Goal: Task Accomplishment & Management: Use online tool/utility

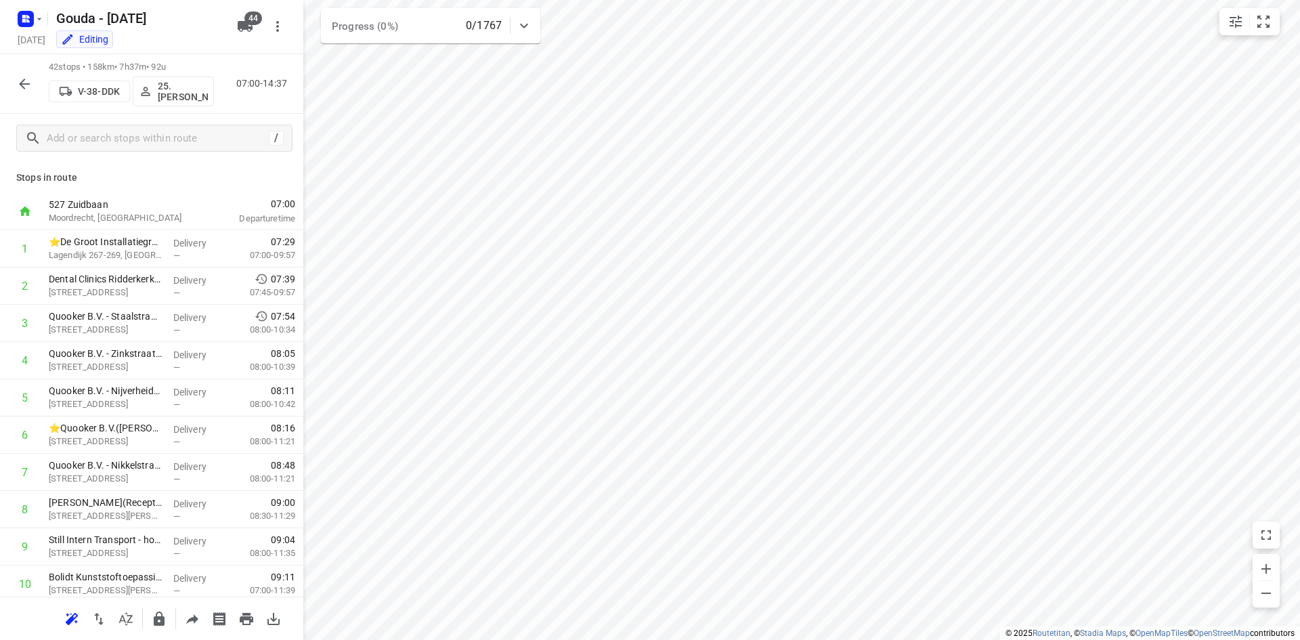
click at [28, 76] on icon "button" at bounding box center [24, 84] width 16 height 16
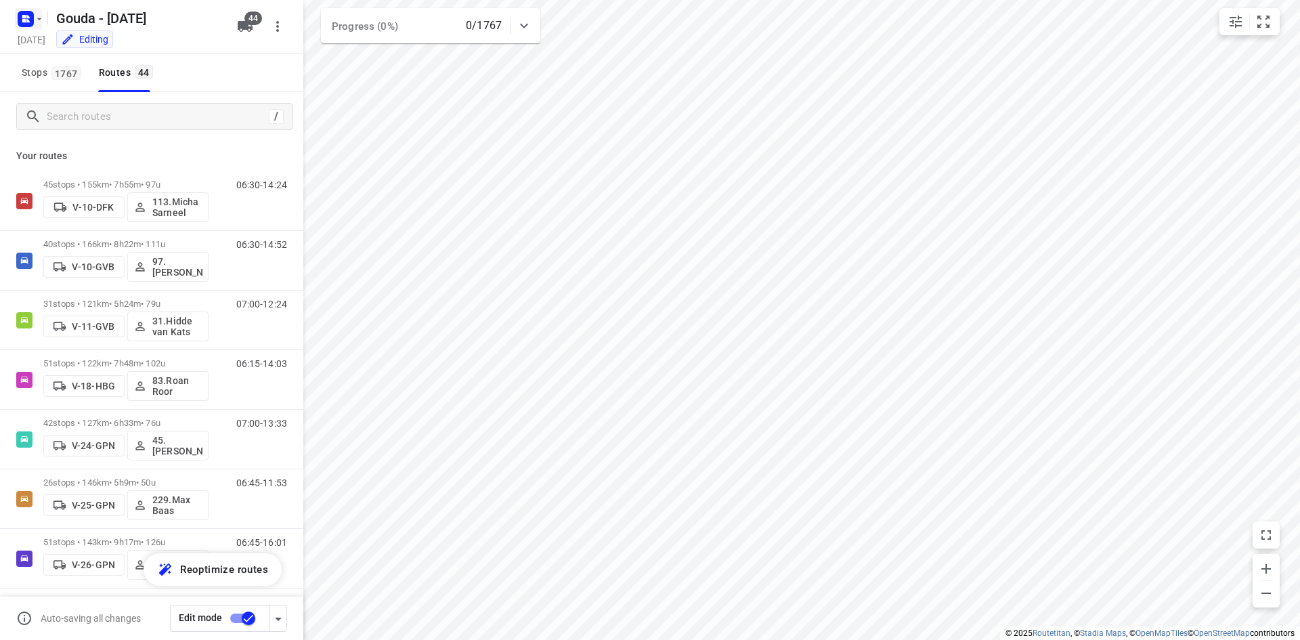
click at [41, 24] on button "button" at bounding box center [28, 19] width 27 height 22
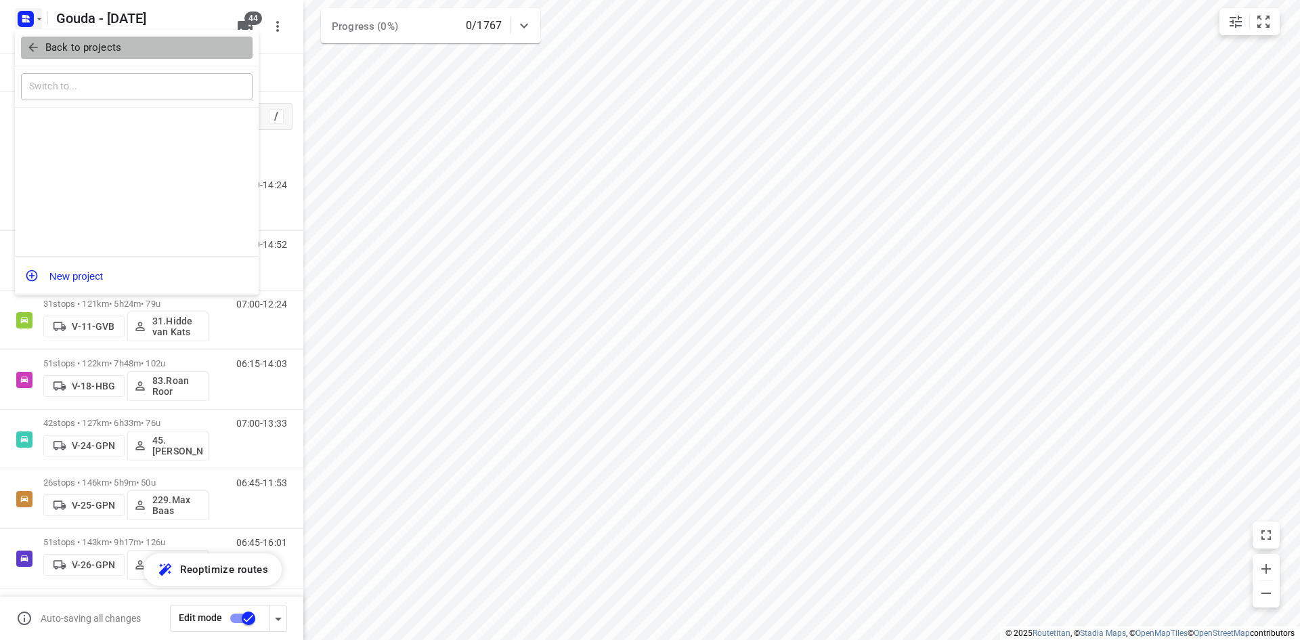
click at [59, 37] on button "Back to projects" at bounding box center [136, 48] width 231 height 22
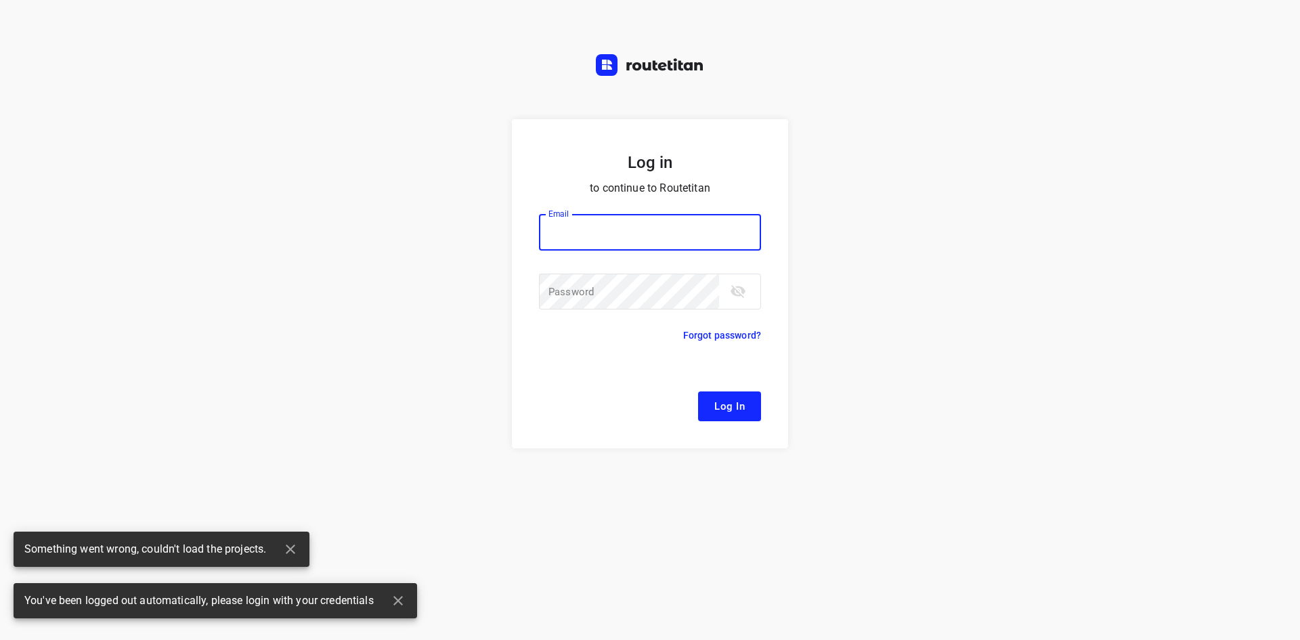
type input "remco@fruitopjewerk.nl"
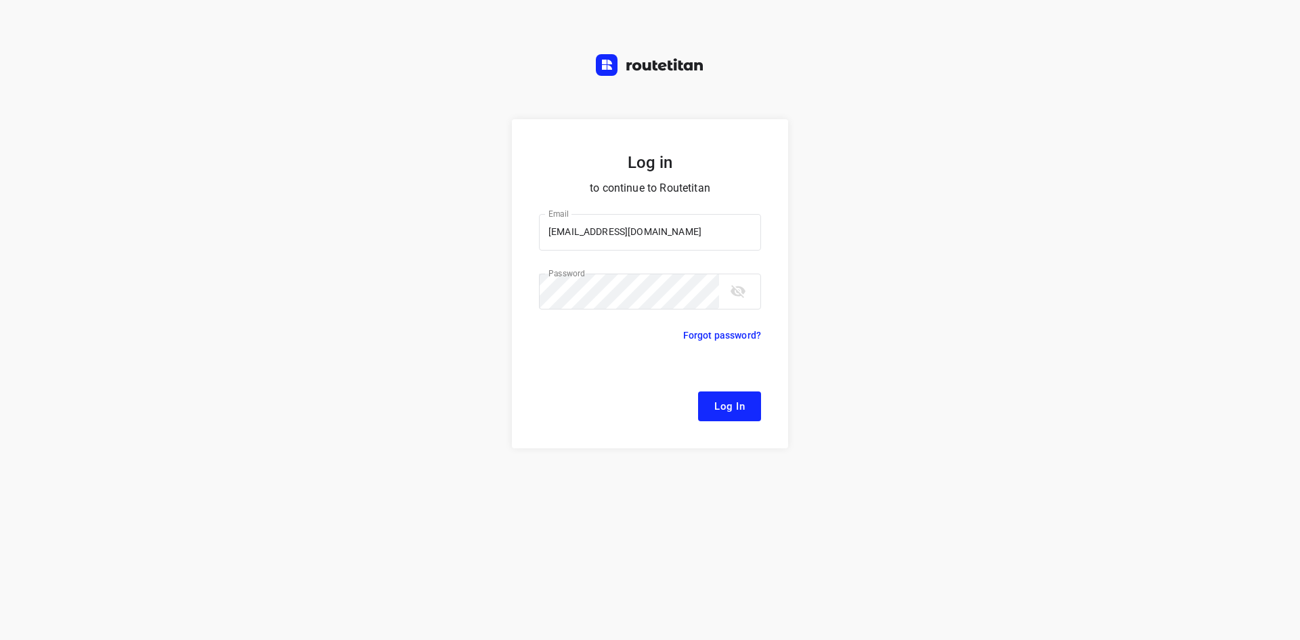
drag, startPoint x: 819, startPoint y: 393, endPoint x: 779, endPoint y: 395, distance: 40.0
click at [816, 393] on div "Log in to continue to Routetitan Email remco@fruitopjewerk.nl Email ​ Password …" at bounding box center [650, 379] width 1300 height 520
click at [749, 407] on button "Log In" at bounding box center [729, 406] width 63 height 30
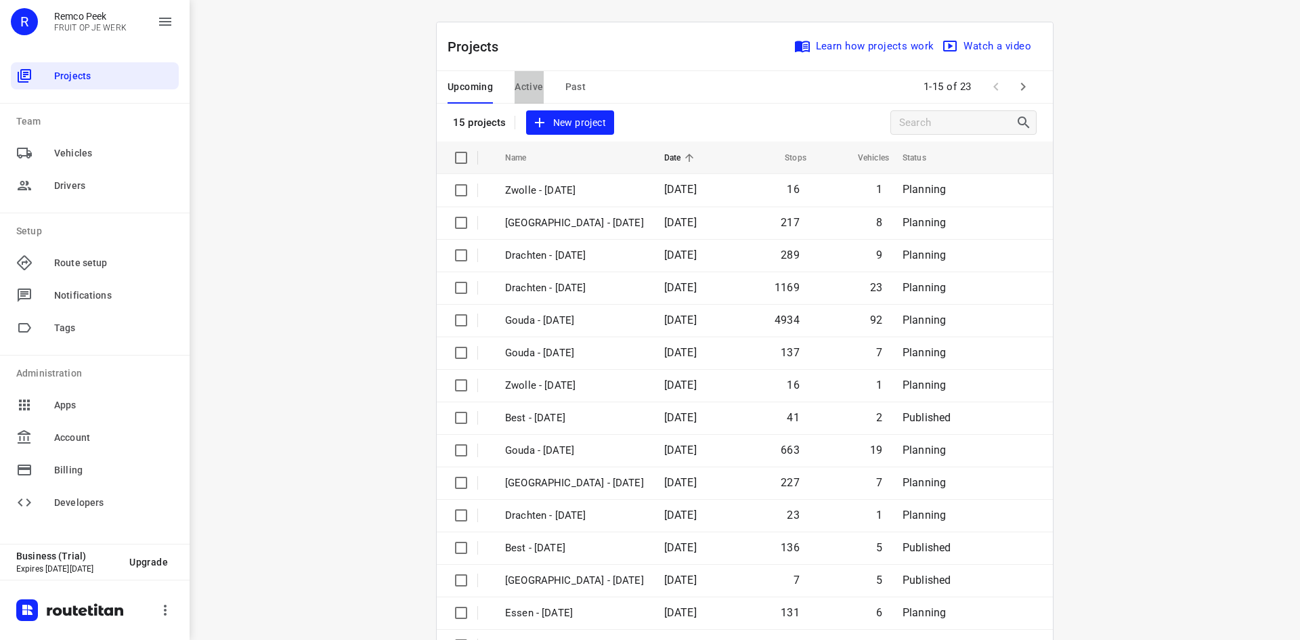
click at [518, 89] on span "Active" at bounding box center [528, 87] width 28 height 17
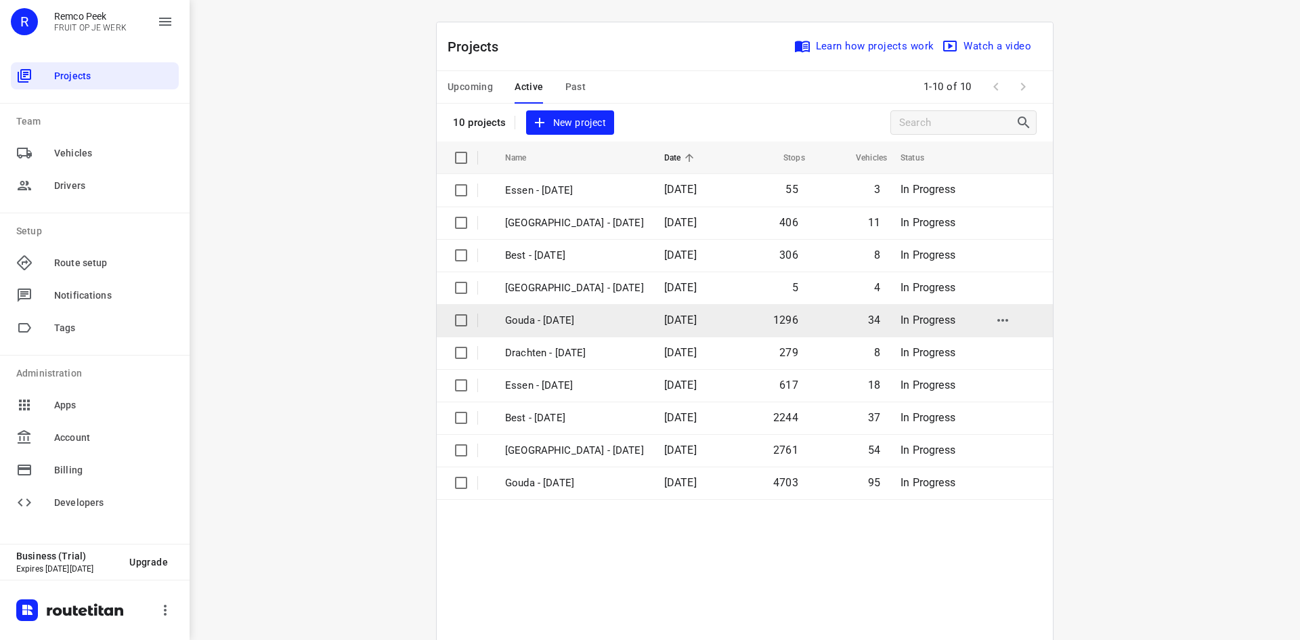
click at [577, 317] on p "Gouda - Tuesday" at bounding box center [574, 321] width 139 height 16
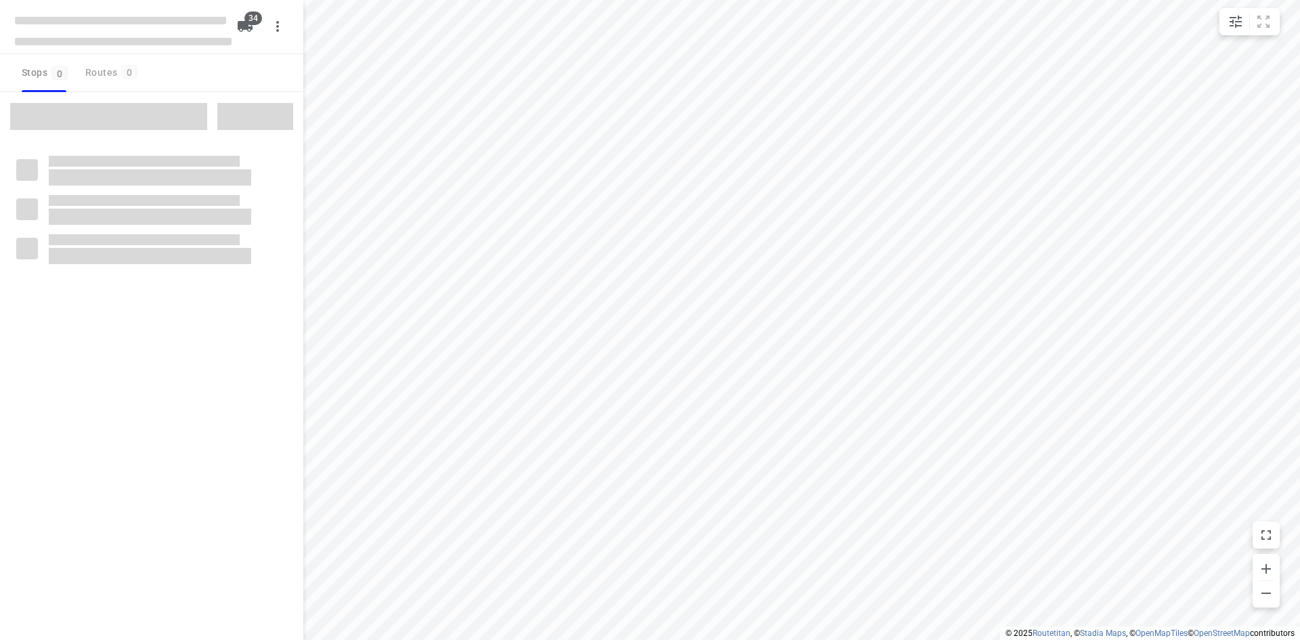
type input "distance"
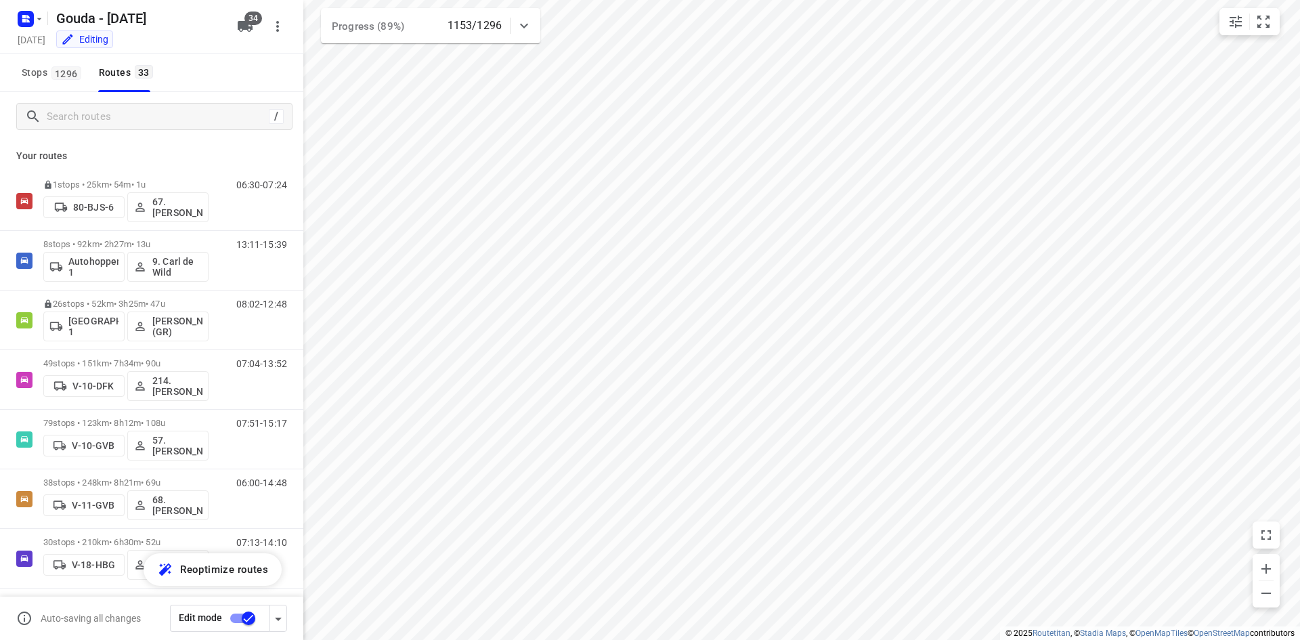
click at [123, 100] on div "/" at bounding box center [151, 116] width 303 height 49
click at [128, 117] on input "Search routes" at bounding box center [157, 116] width 221 height 21
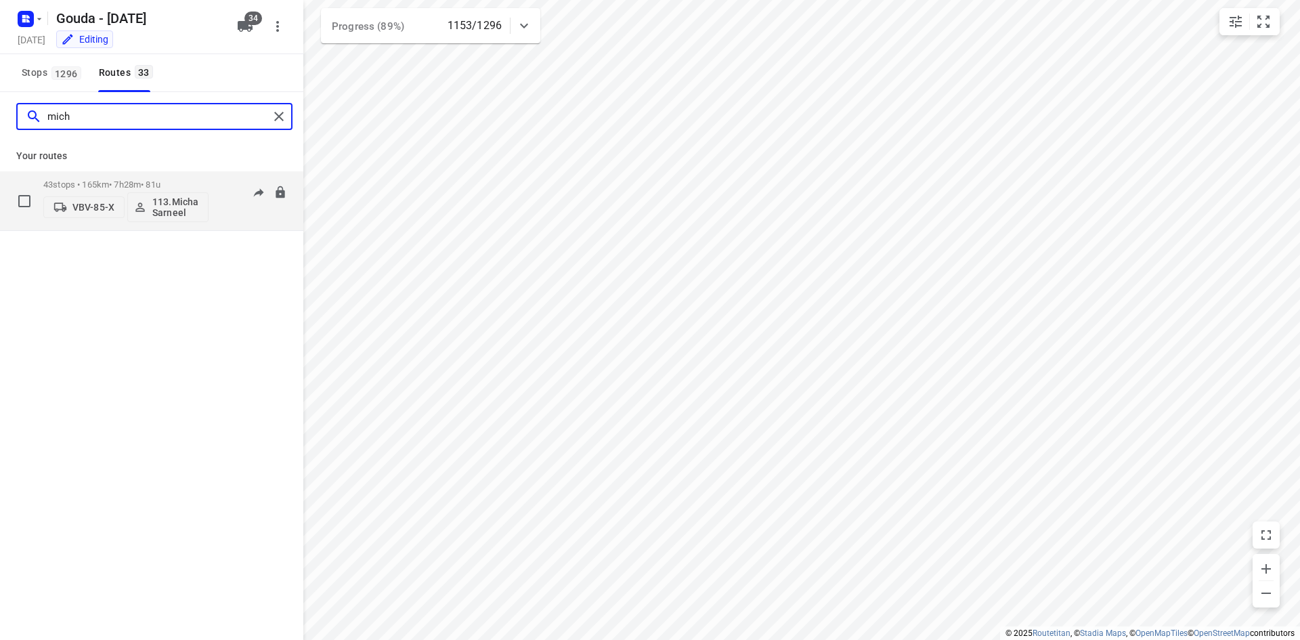
type input "mich"
click at [146, 181] on p "43 stops • 165km • 7h28m • 81u" at bounding box center [125, 184] width 165 height 10
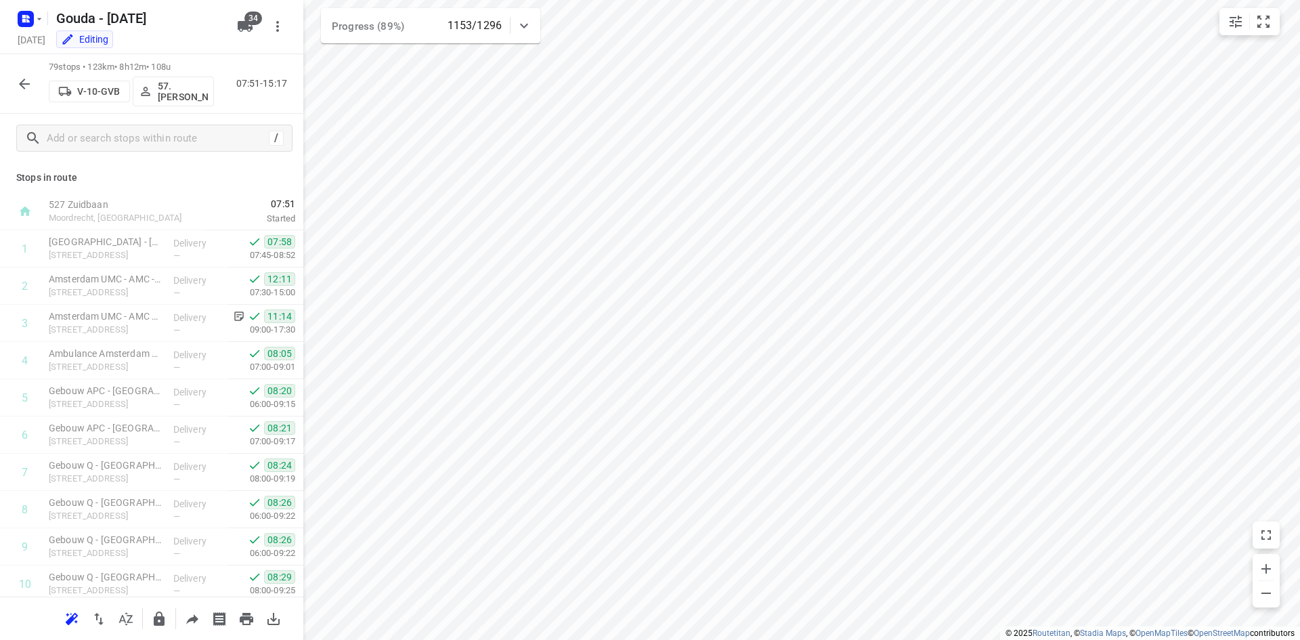
click at [31, 80] on icon "button" at bounding box center [24, 84] width 16 height 16
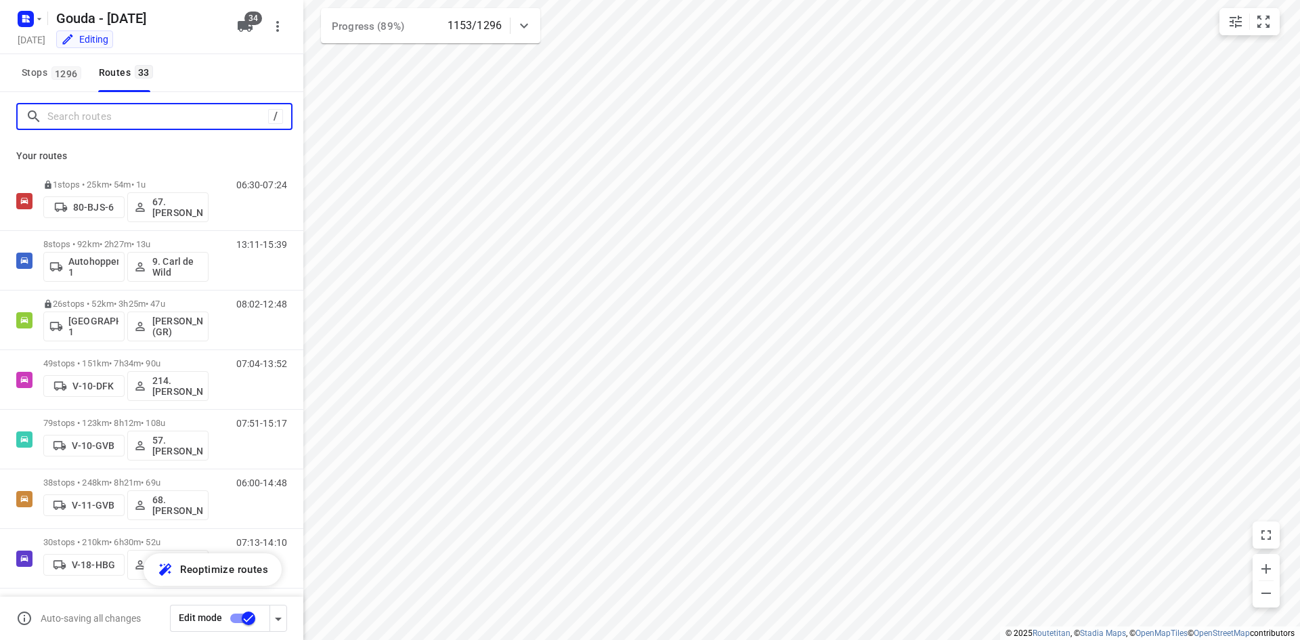
click at [73, 114] on input "Search routes" at bounding box center [157, 116] width 221 height 21
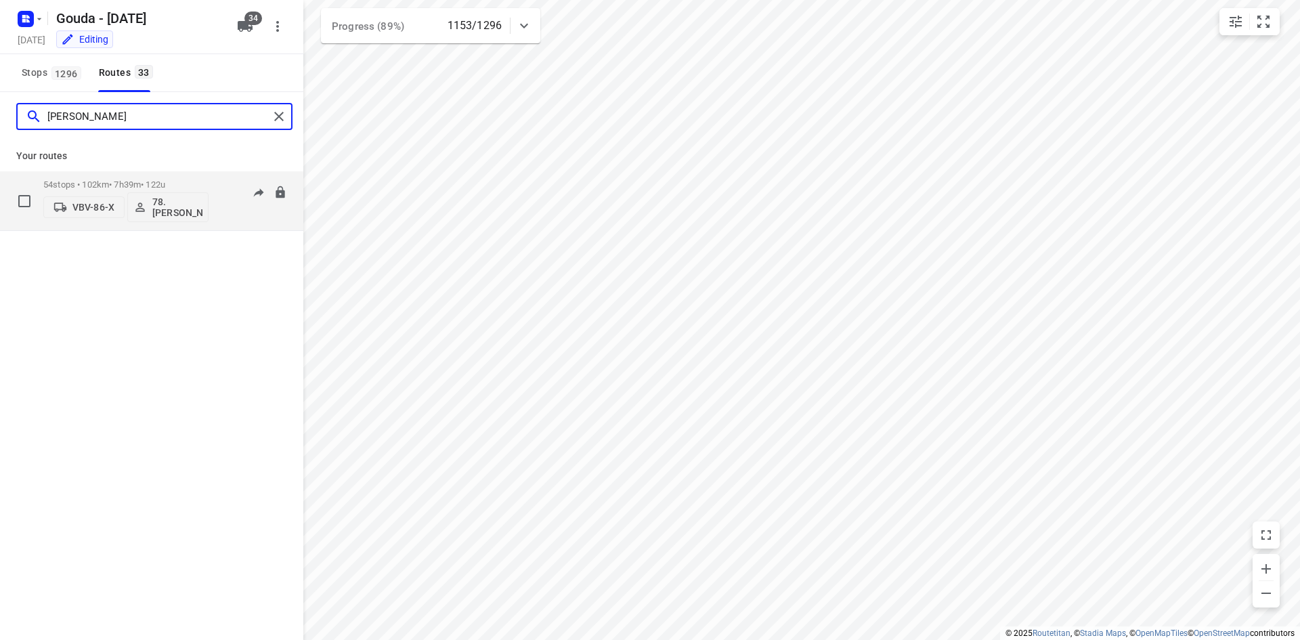
type input "jesse"
click at [110, 181] on p "54 stops • 102km • 7h39m • 122u" at bounding box center [125, 184] width 165 height 10
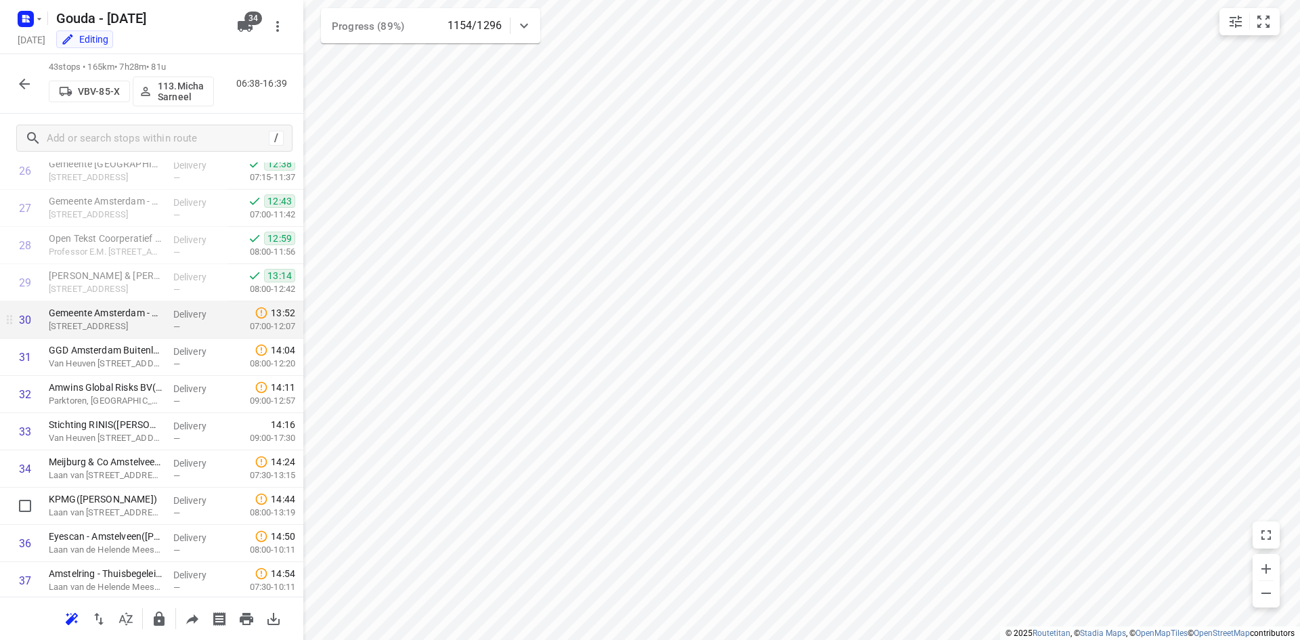
scroll to position [1001, 0]
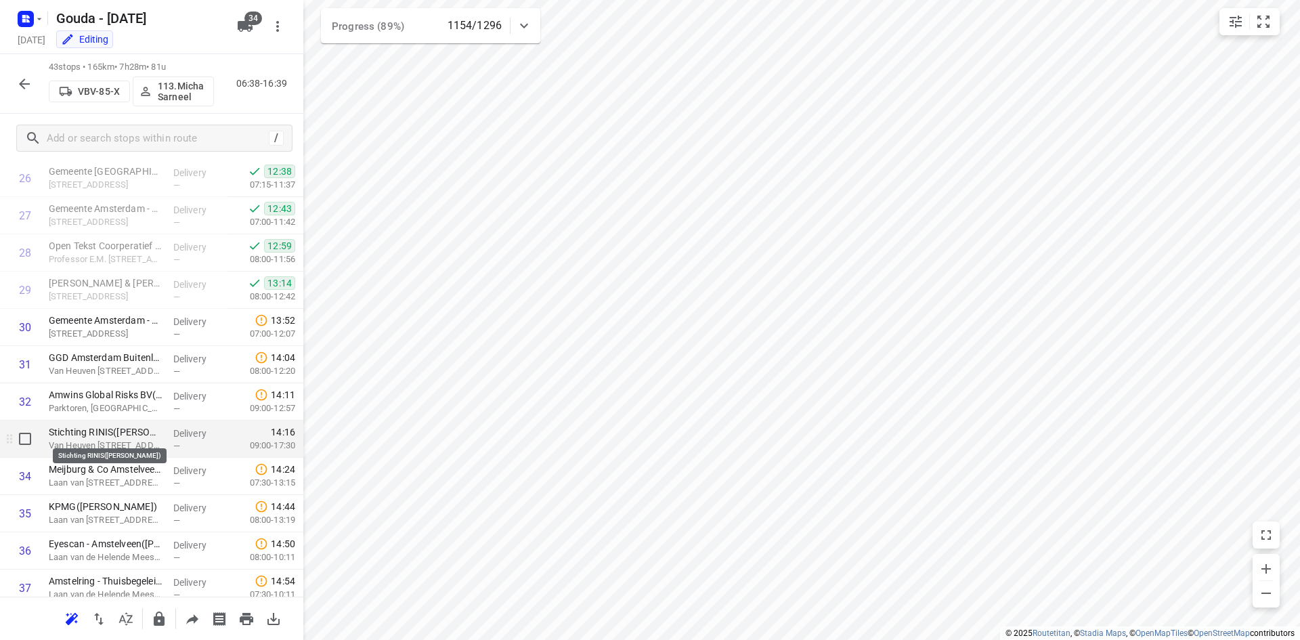
click at [143, 438] on p "Stichting RINIS(Tom de Jong)" at bounding box center [106, 432] width 114 height 14
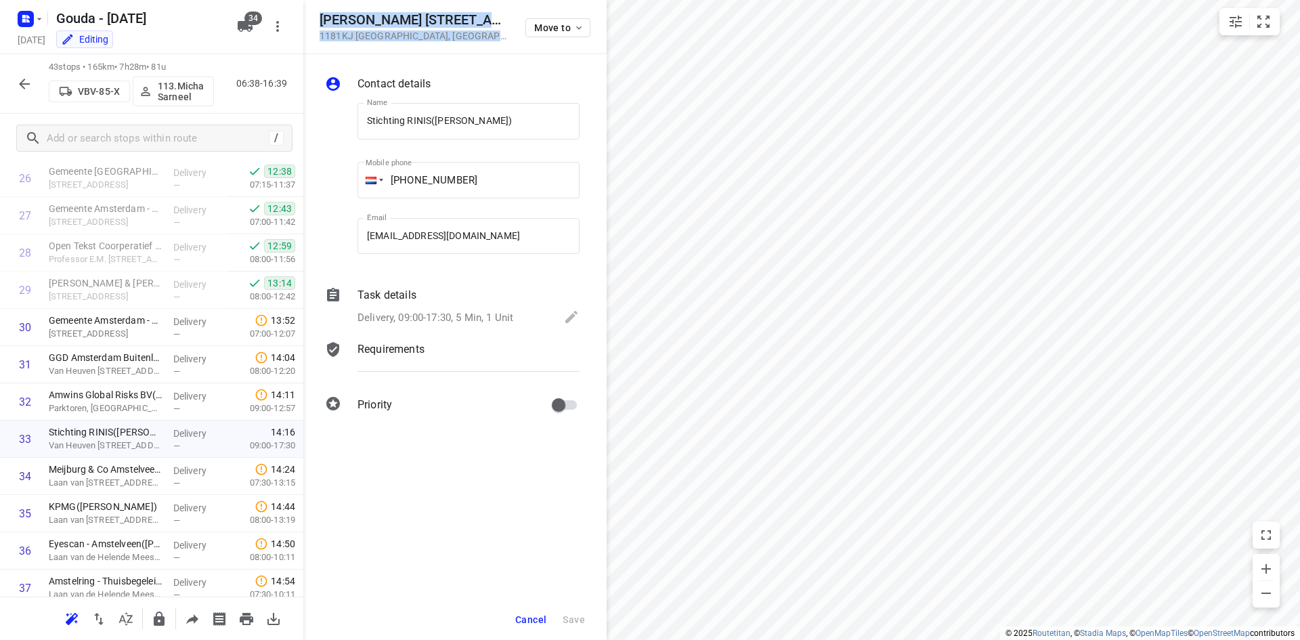
drag, startPoint x: 468, startPoint y: 36, endPoint x: 314, endPoint y: 14, distance: 155.2
click at [314, 14] on div "Van Heuven Goedhartlaan 1 1181KJ Amstelveen , Netherlands Move to" at bounding box center [454, 27] width 303 height 54
copy div "Van Heuven Goedhartlaan 1 1181KJ Amstelveen , Netherlands"
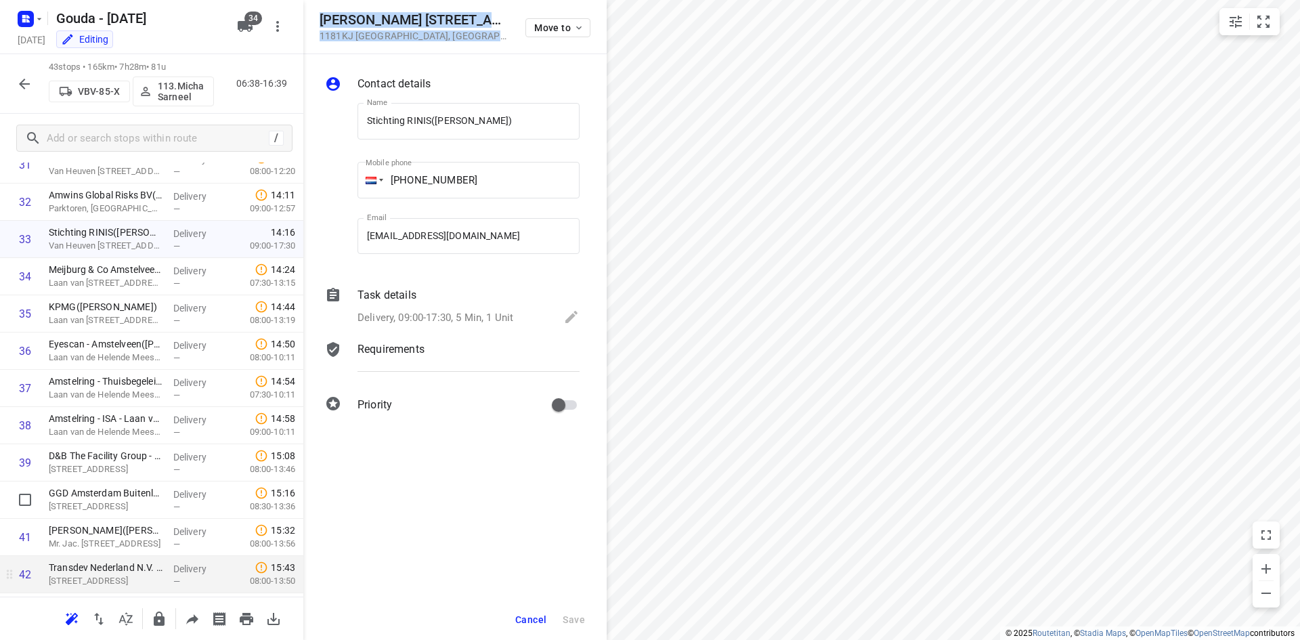
scroll to position [1272, 0]
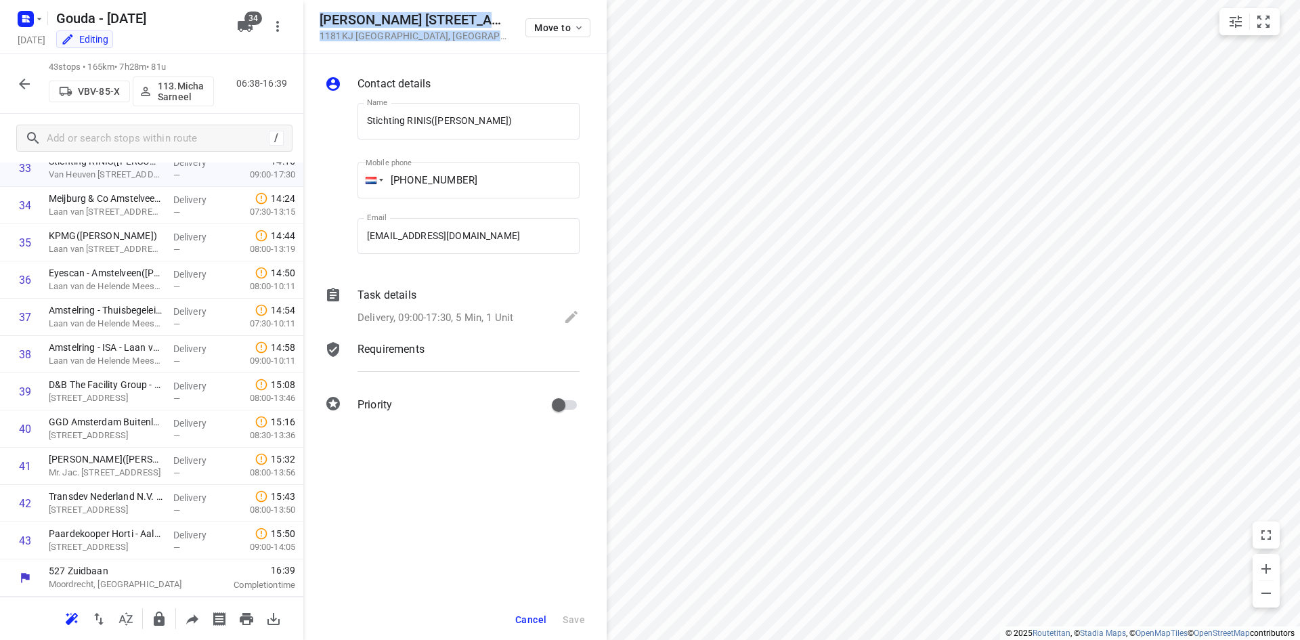
click at [464, 41] on div "Van Heuven Goedhartlaan 1 1181KJ Amstelveen , Netherlands Move to" at bounding box center [454, 27] width 303 height 54
click at [365, 28] on div "Van Heuven Goedhartlaan 1 1181KJ Amstelveen , Netherlands" at bounding box center [414, 26] width 190 height 29
click at [471, 29] on div "Van Heuven Goedhartlaan 1 1181KJ Amstelveen , Netherlands" at bounding box center [414, 26] width 190 height 29
drag, startPoint x: 464, startPoint y: 36, endPoint x: 315, endPoint y: 17, distance: 149.4
click at [315, 17] on div "Van Heuven Goedhartlaan 1 1181KJ Amstelveen , Netherlands Move to" at bounding box center [454, 27] width 303 height 54
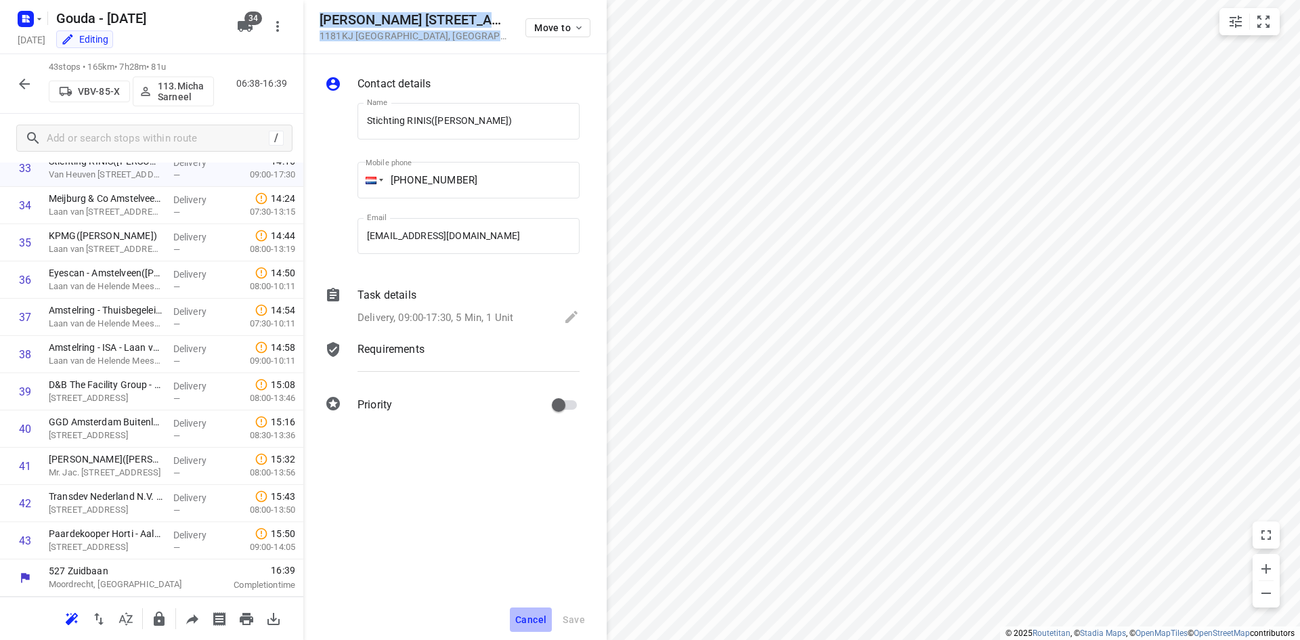
click at [541, 615] on span "Cancel" at bounding box center [530, 619] width 31 height 11
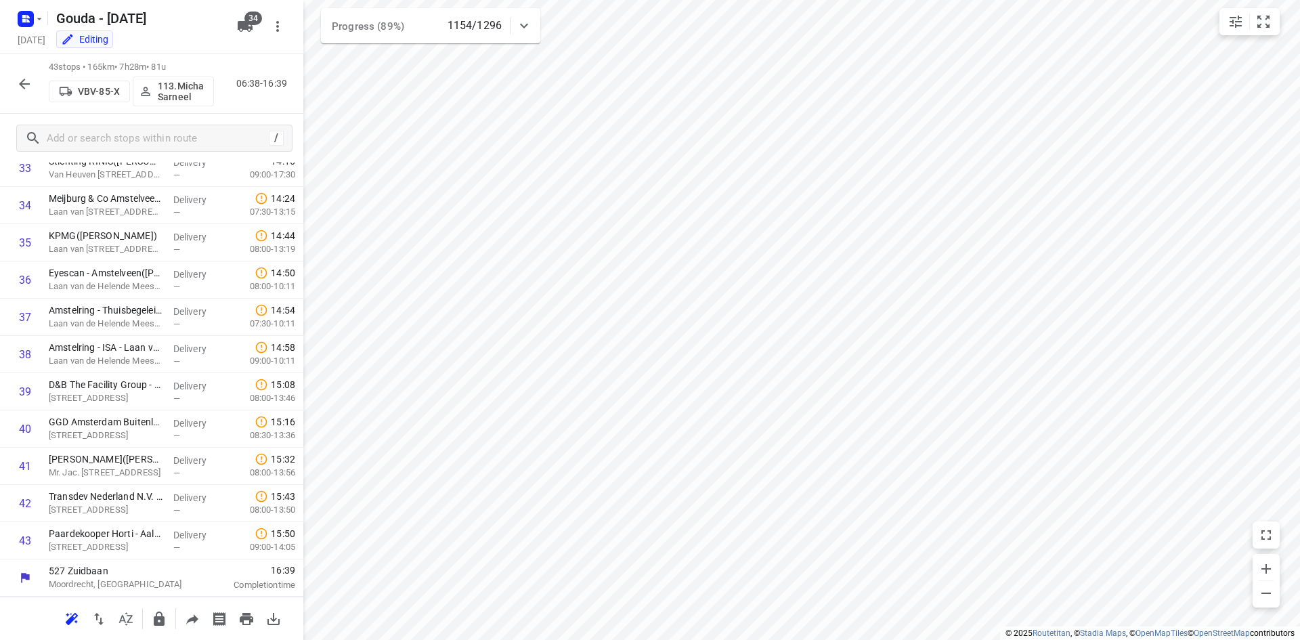
click at [25, 86] on icon "button" at bounding box center [24, 84] width 16 height 16
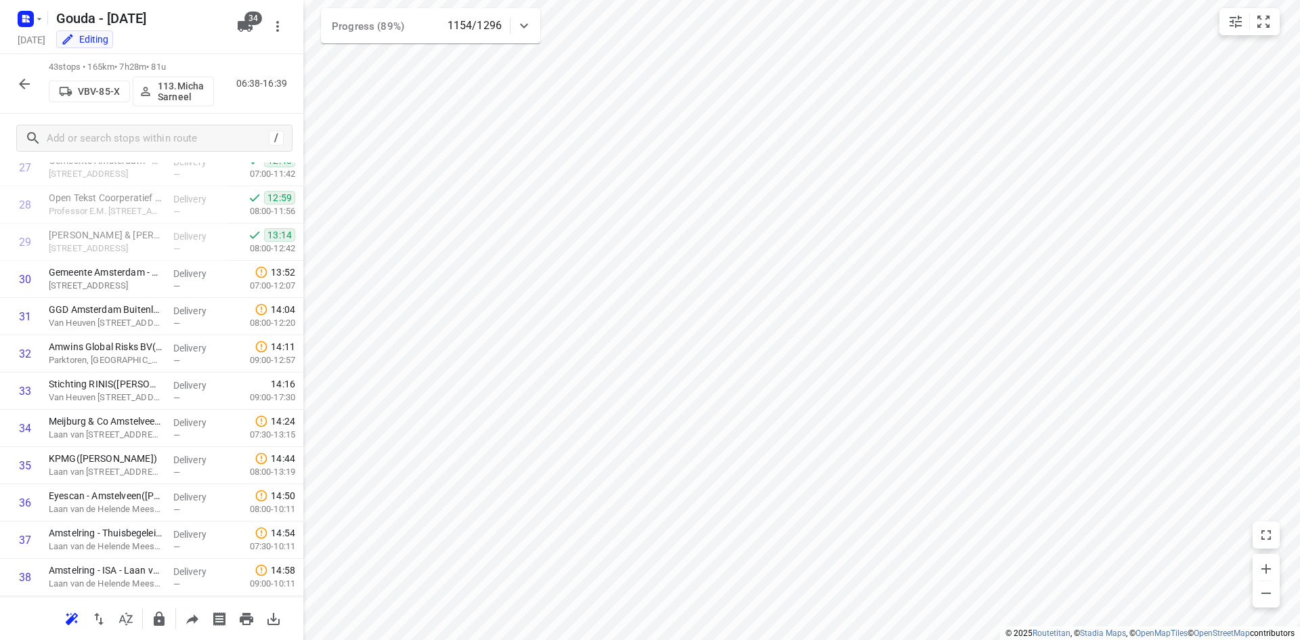
scroll to position [1013, 0]
click at [178, 305] on p "Delivery" at bounding box center [198, 310] width 50 height 14
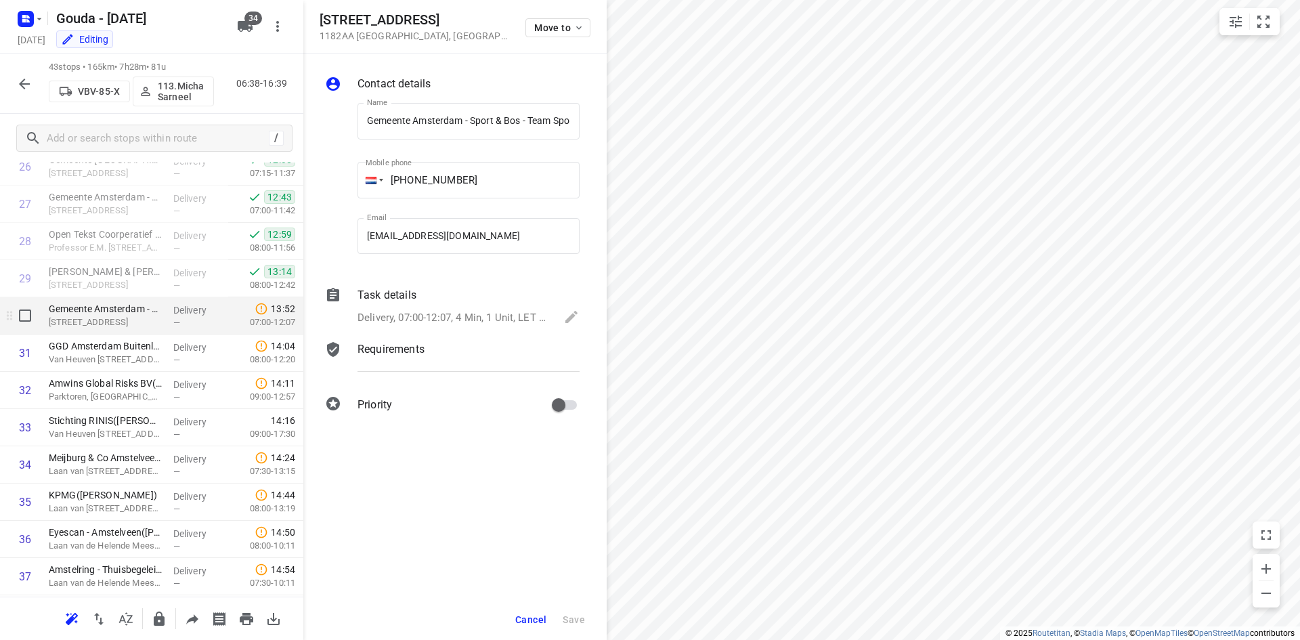
scroll to position [0, 215]
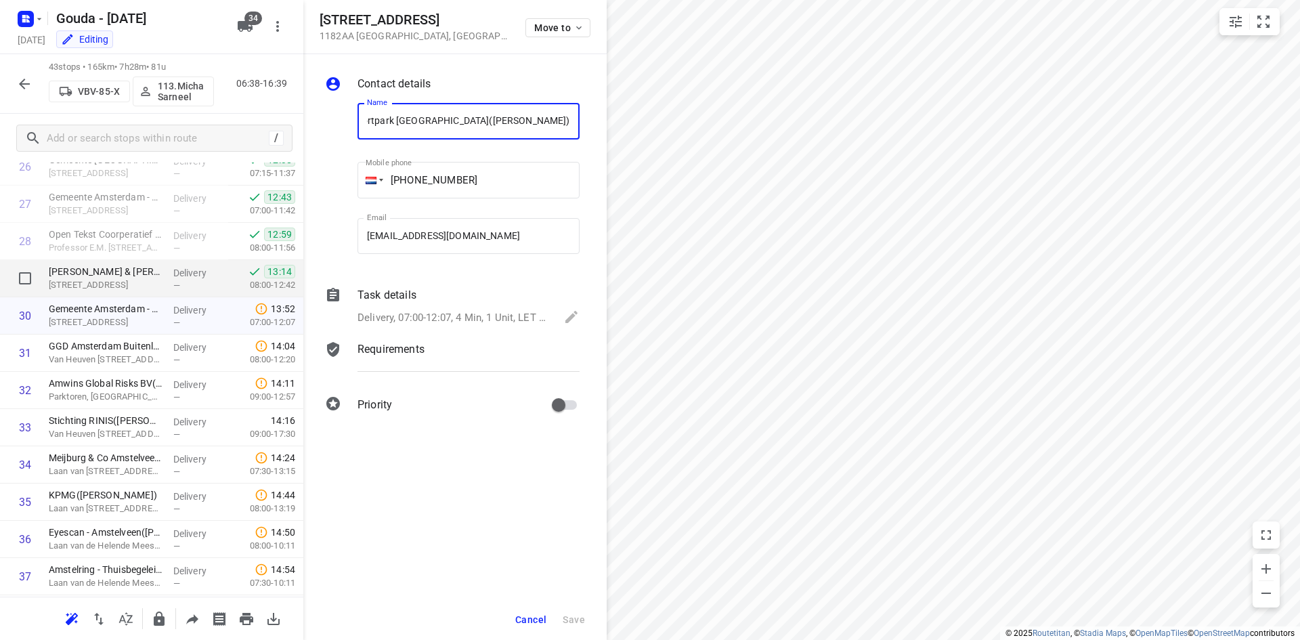
click at [162, 281] on div "Van Gils & Lie Tandartsen(Marije Goes) Tholenseweg 2, Amstelveen" at bounding box center [105, 278] width 125 height 37
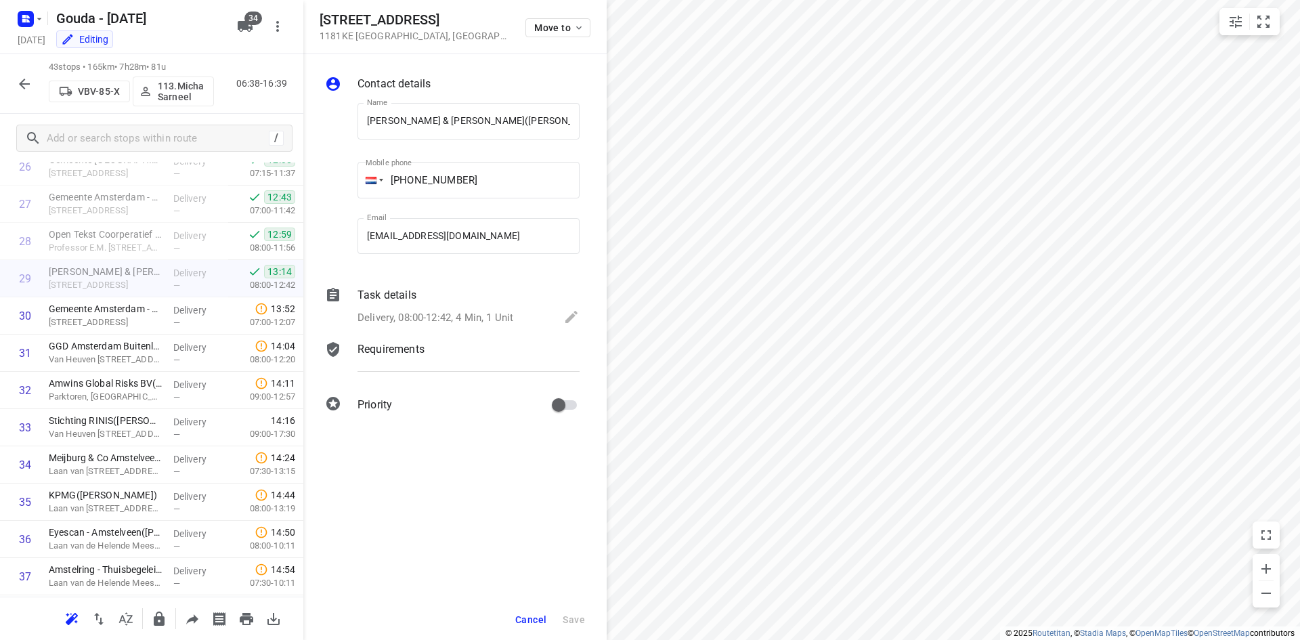
click at [527, 619] on span "Cancel" at bounding box center [530, 619] width 31 height 11
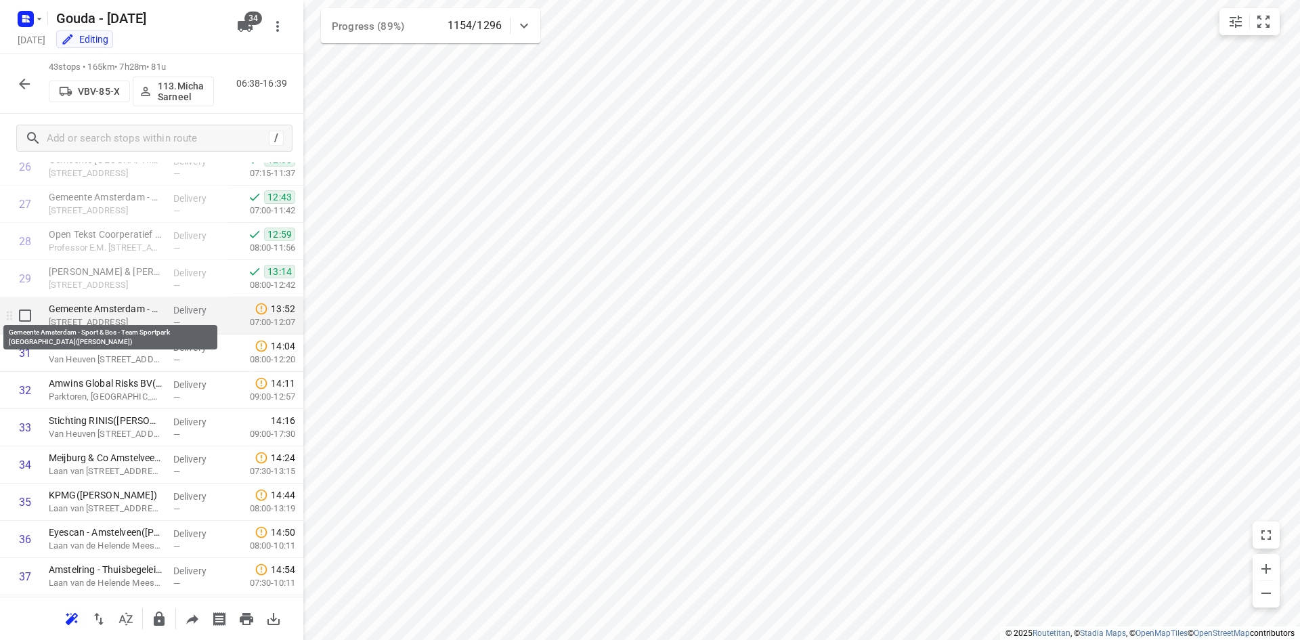
click at [134, 313] on p "Gemeente Amsterdam - Sport & Bos - Team Sportpark Zuid - Nieuwe Kalfjeslaan(Edu…" at bounding box center [106, 309] width 114 height 14
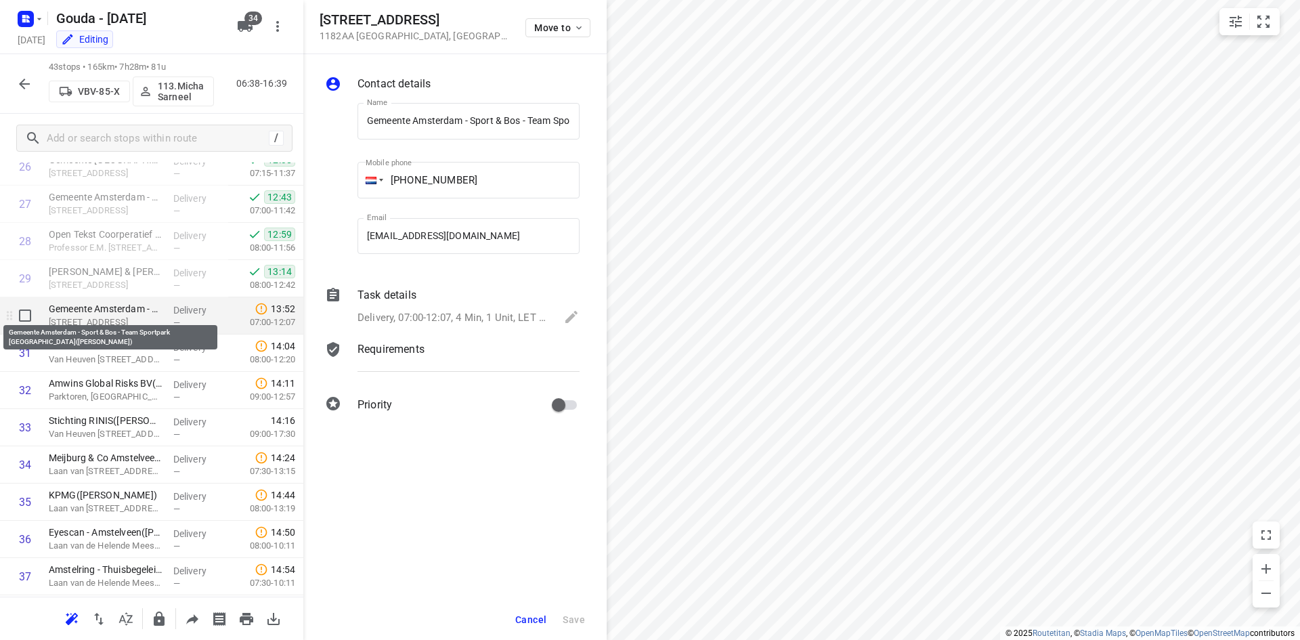
scroll to position [0, 215]
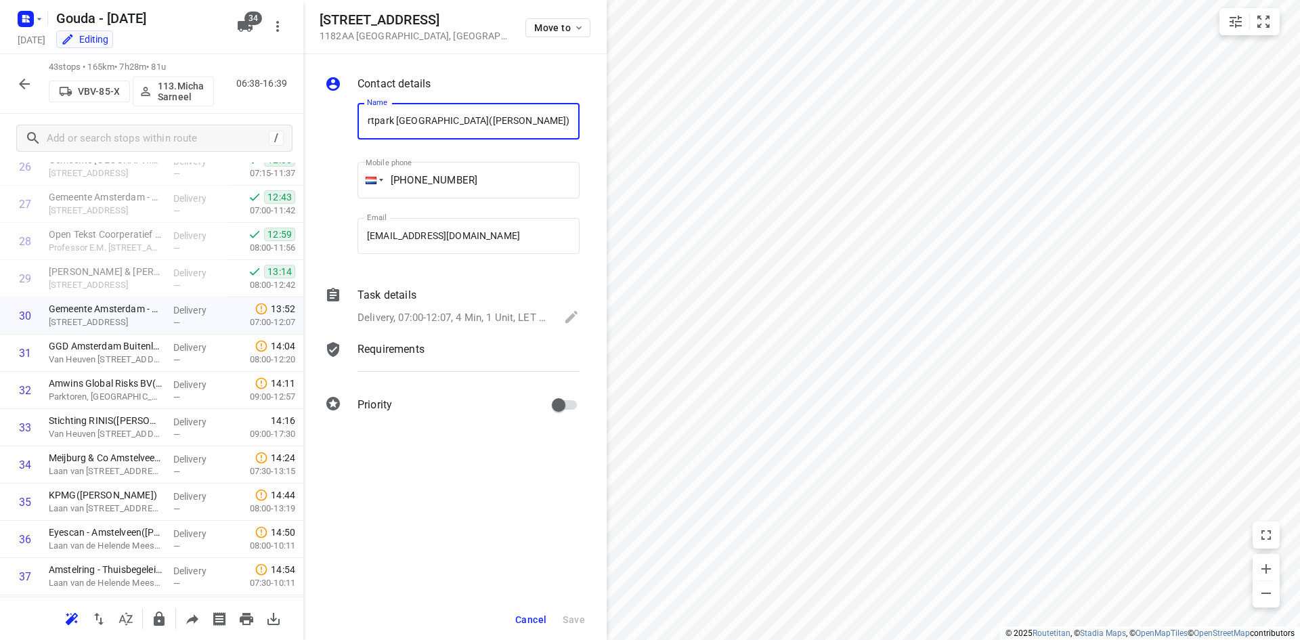
click at [480, 315] on p "Delivery, 07:00-12:07, 4 Min, 1 Unit, LET OP! Verplicht bellen naar: 0610779060" at bounding box center [453, 318] width 193 height 16
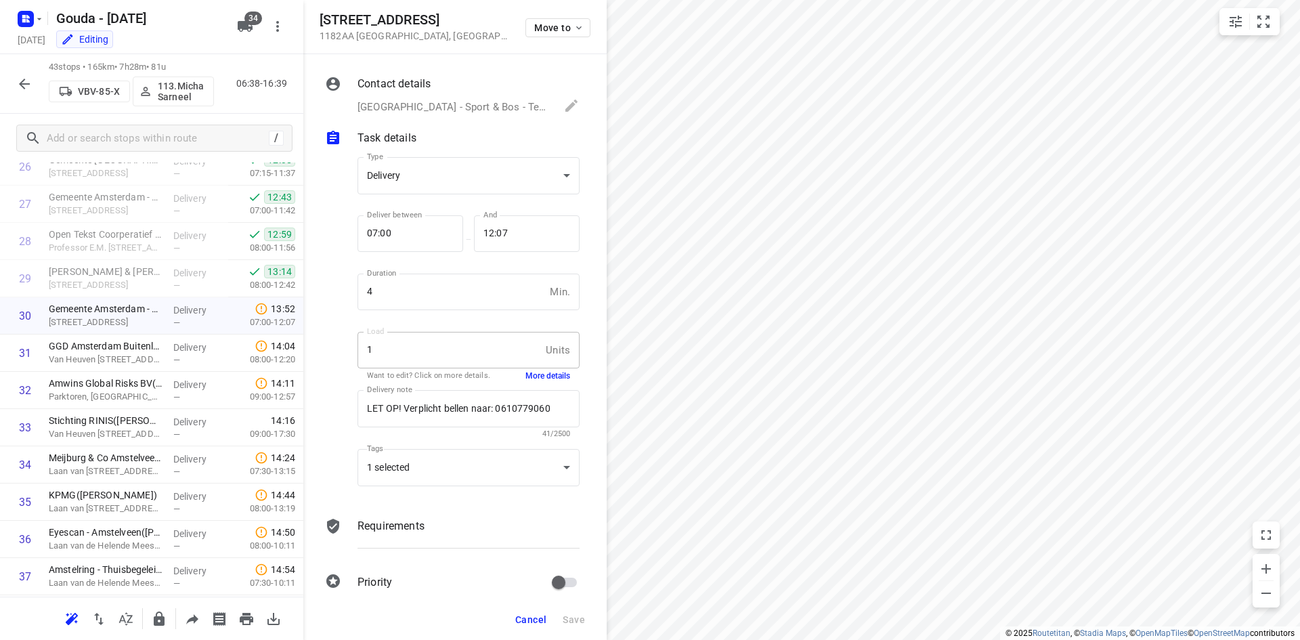
scroll to position [0, 0]
click at [526, 376] on button "More details" at bounding box center [547, 376] width 45 height 12
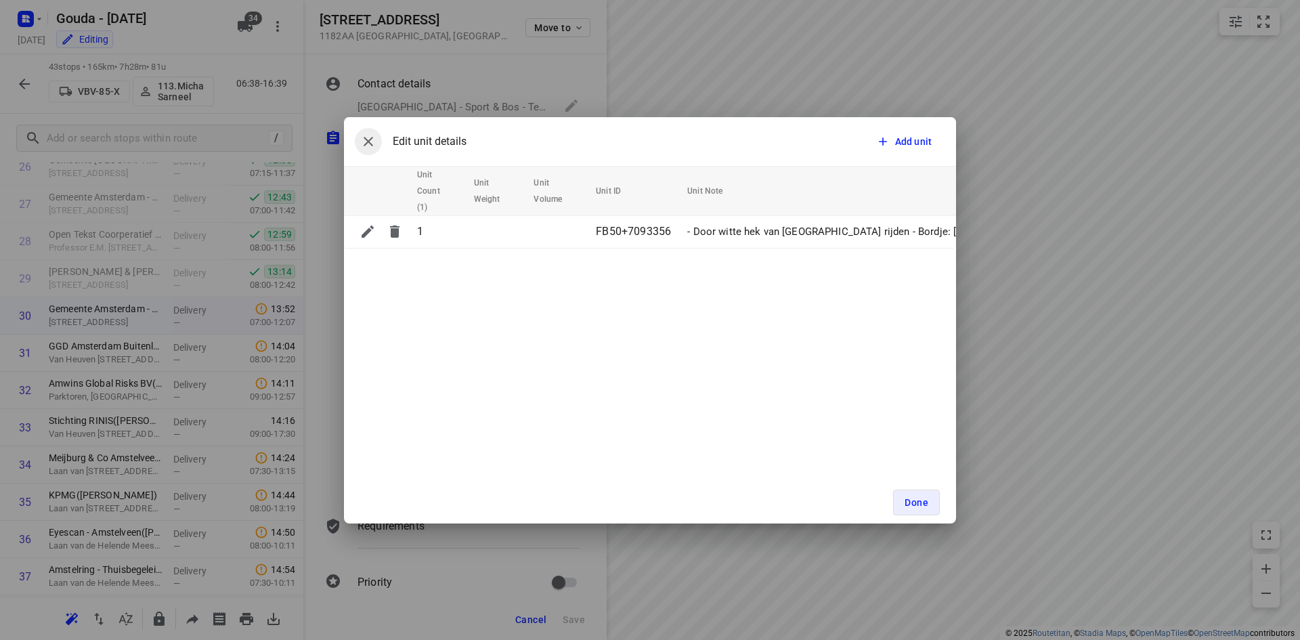
click at [378, 138] on button "button" at bounding box center [368, 141] width 27 height 27
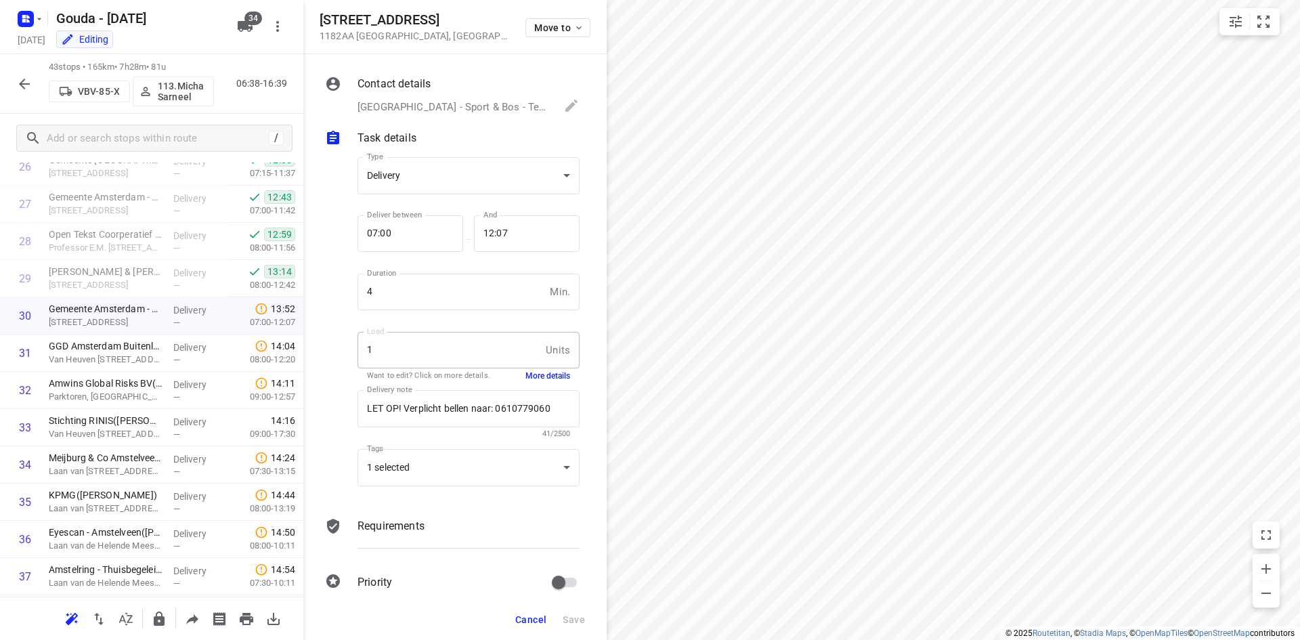
click at [531, 612] on button "Cancel" at bounding box center [531, 619] width 42 height 24
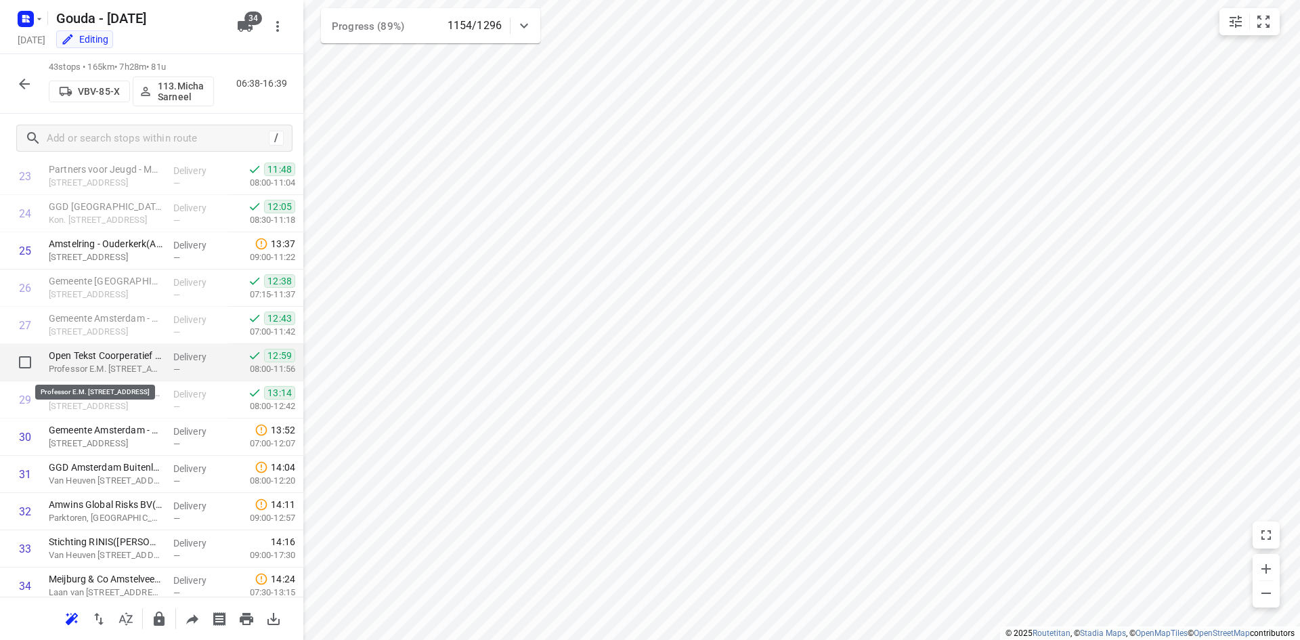
scroll to position [959, 0]
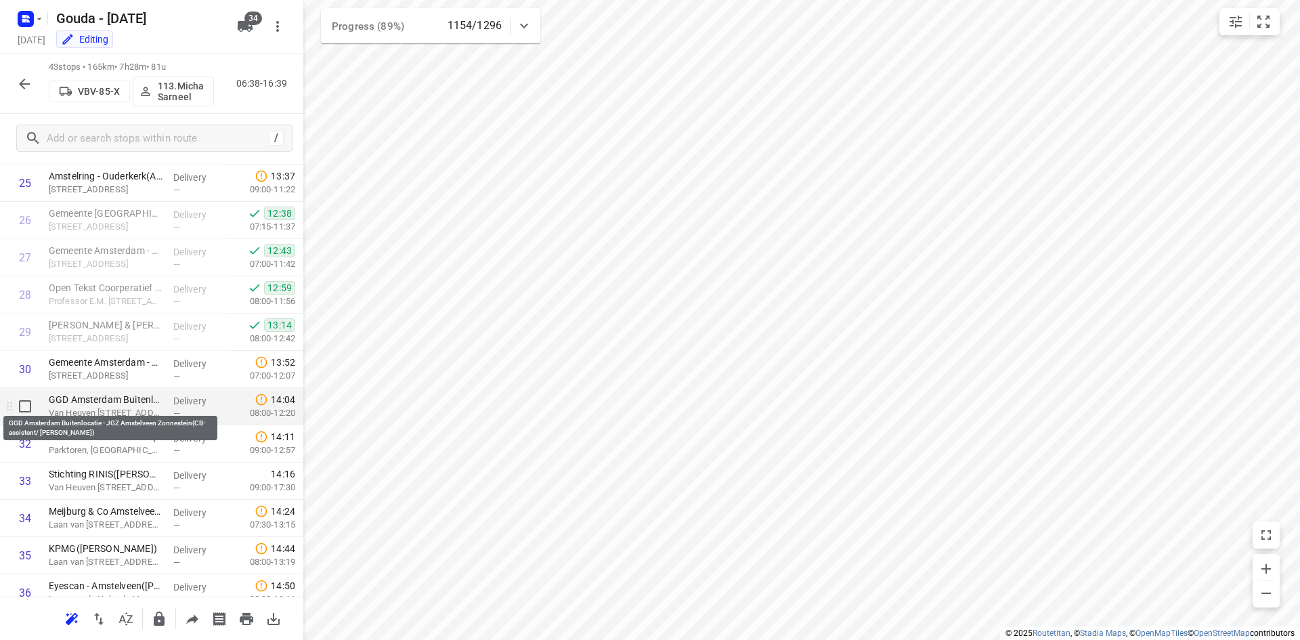
click at [131, 403] on p "GGD Amsterdam Buitenlocatie - JGZ Amstelveen Zonnestein(CB-assistent/ Pauline)" at bounding box center [106, 400] width 114 height 14
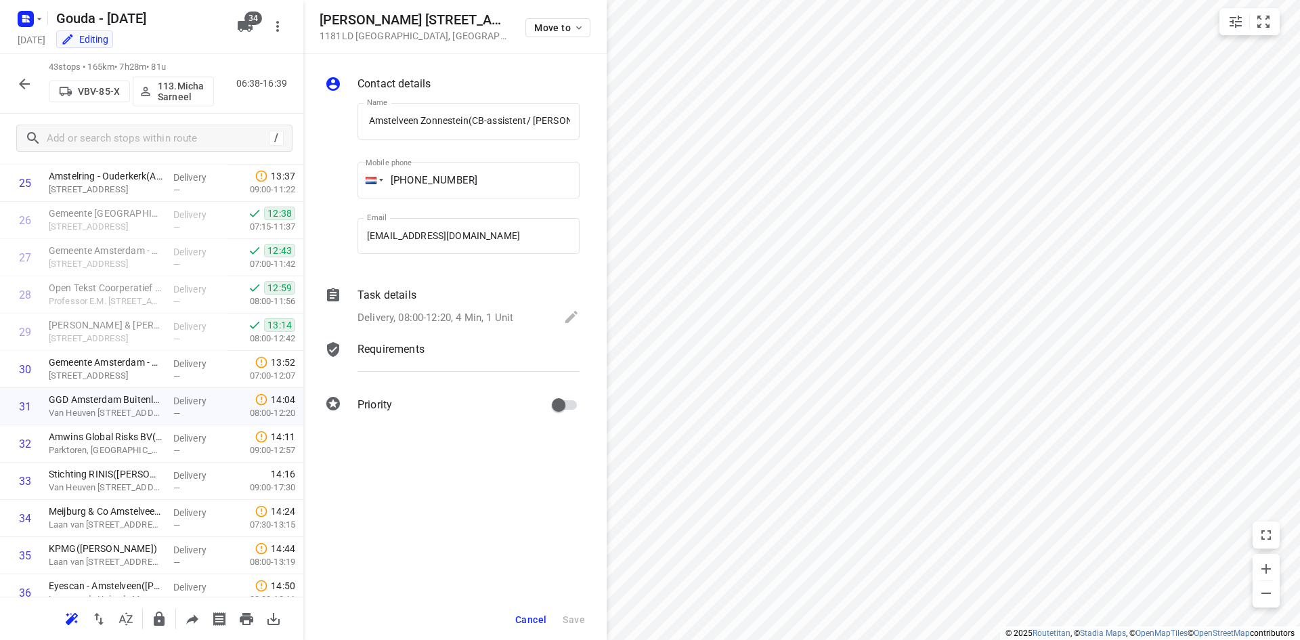
scroll to position [0, 0]
drag, startPoint x: 462, startPoint y: 41, endPoint x: 309, endPoint y: 13, distance: 155.6
click at [309, 13] on div "Van Heuven Goedhartlaan 933 1181LD Amstelveen , Netherlands Move to" at bounding box center [454, 27] width 303 height 54
copy div "Van Heuven Goedhartlaan 933 1181LD Amstelveen , Netherlands"
click at [535, 619] on span "Cancel" at bounding box center [530, 619] width 31 height 11
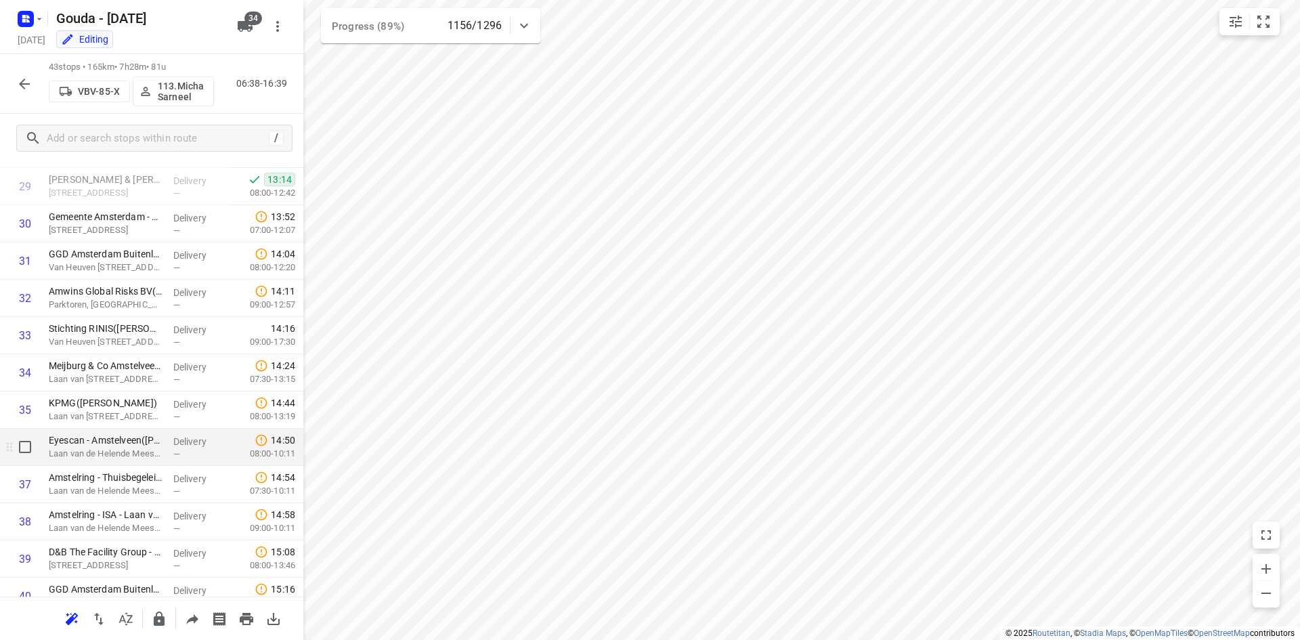
scroll to position [1272, 0]
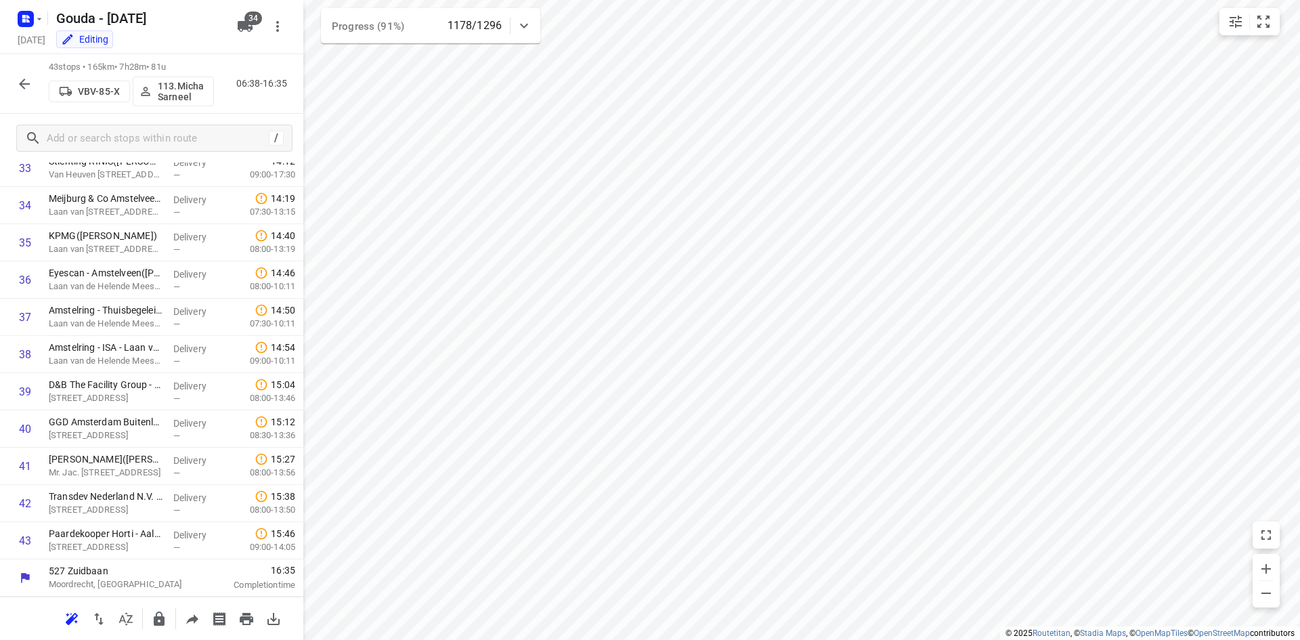
click at [36, 75] on div at bounding box center [24, 83] width 27 height 27
click at [28, 77] on icon "button" at bounding box center [24, 84] width 16 height 16
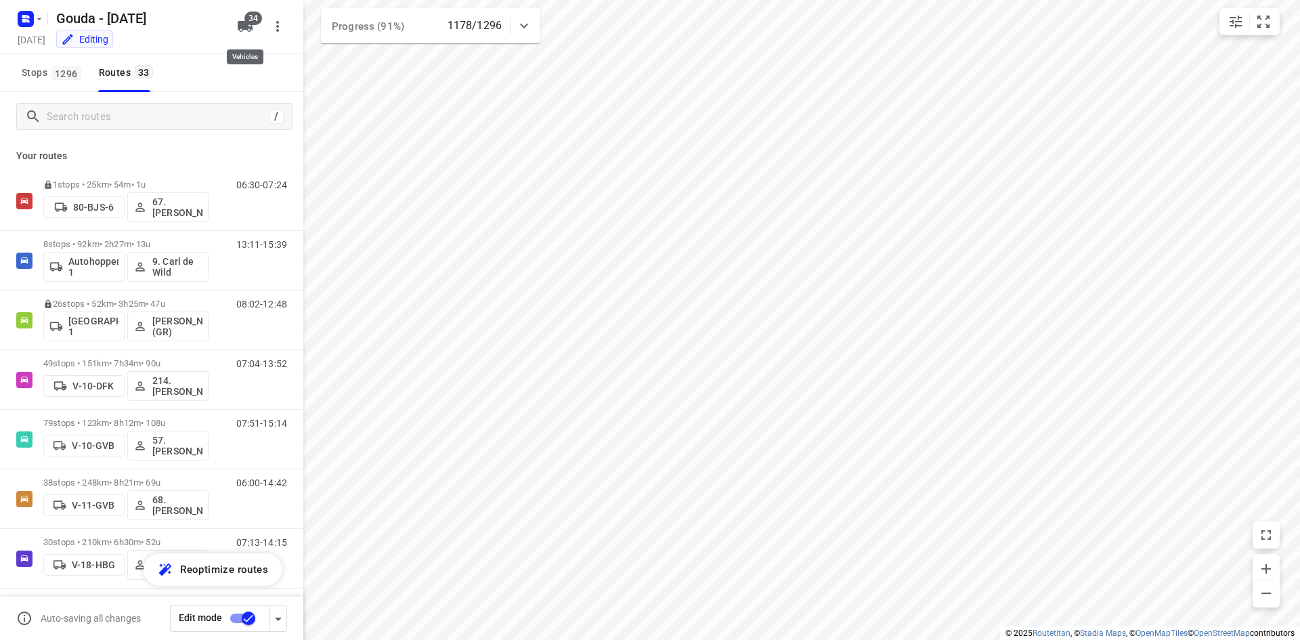
click at [239, 30] on icon "button" at bounding box center [245, 26] width 16 height 16
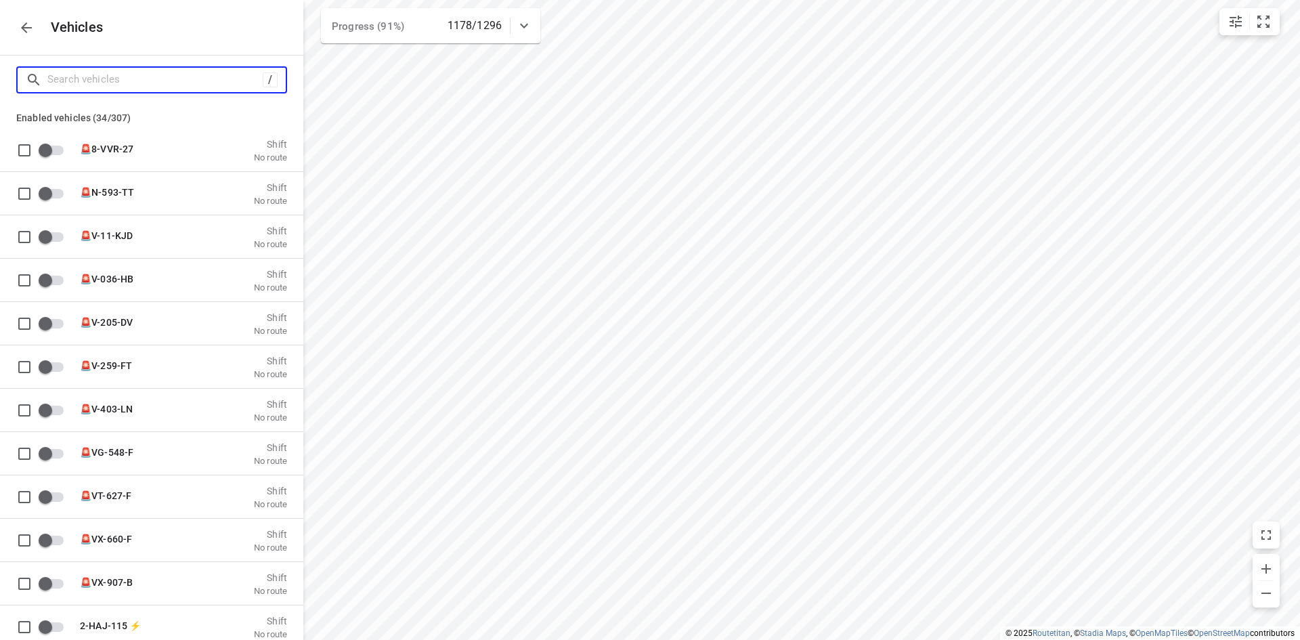
click at [131, 74] on input "Search vehicles" at bounding box center [154, 79] width 215 height 21
type input "au"
checkbox input "true"
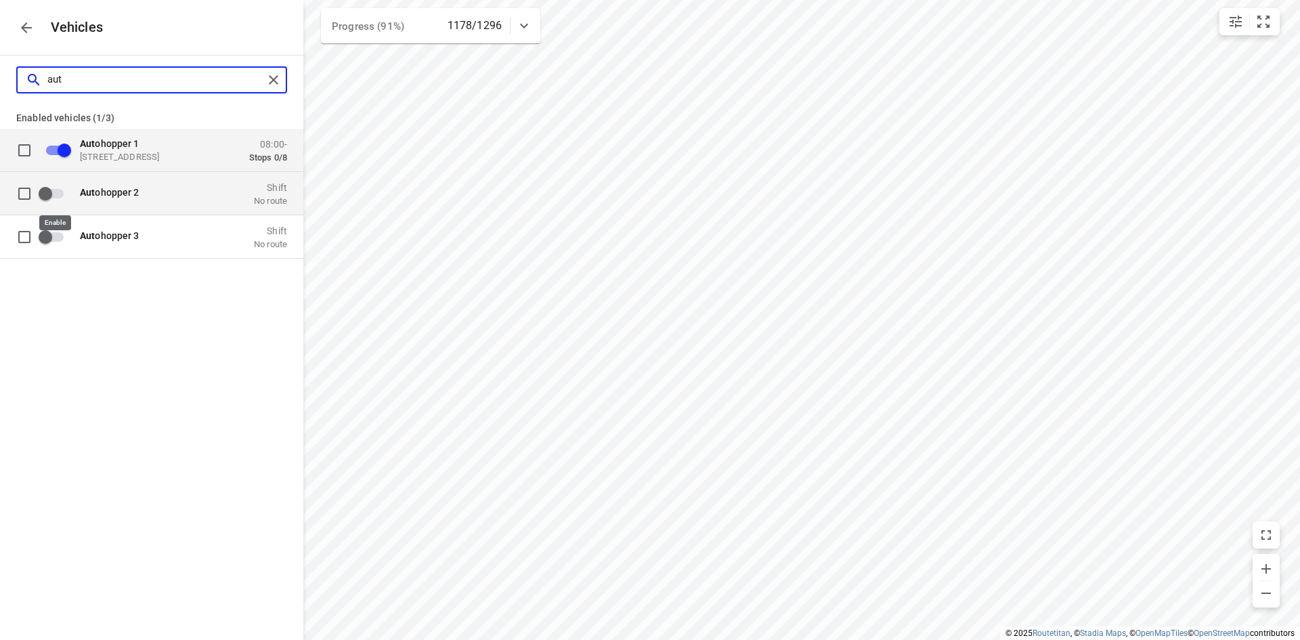
type input "aut"
click at [53, 196] on input "grid" at bounding box center [45, 193] width 77 height 26
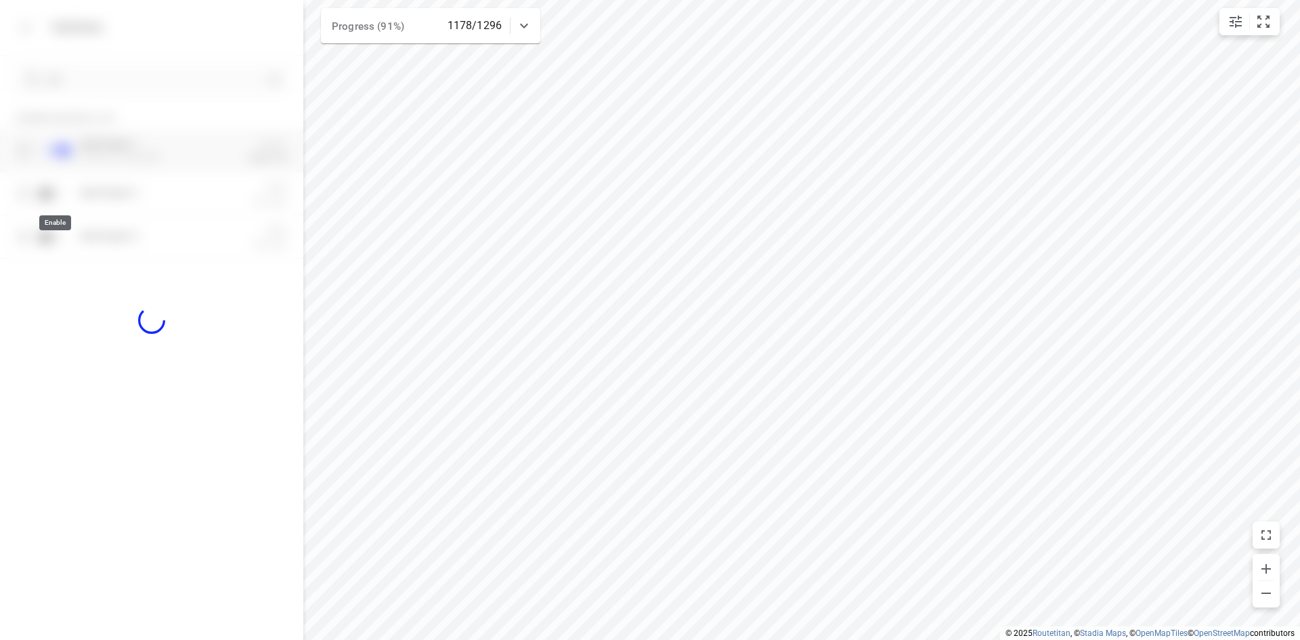
checkbox input "true"
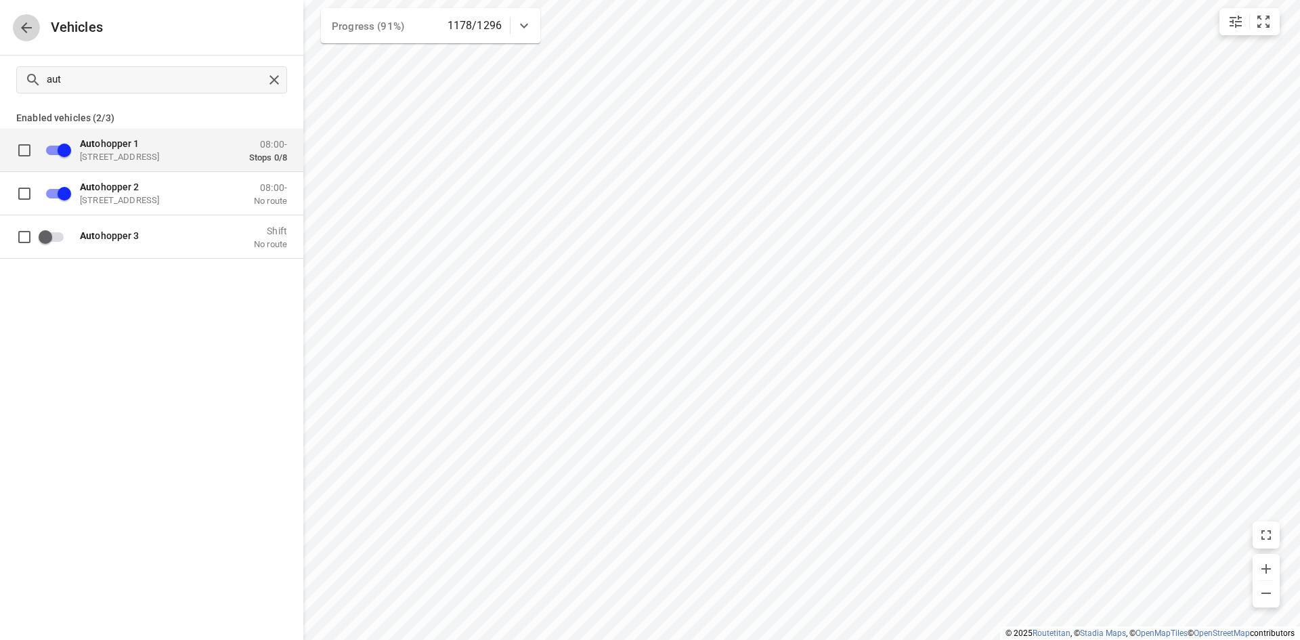
click at [22, 20] on icon "button" at bounding box center [26, 28] width 16 height 16
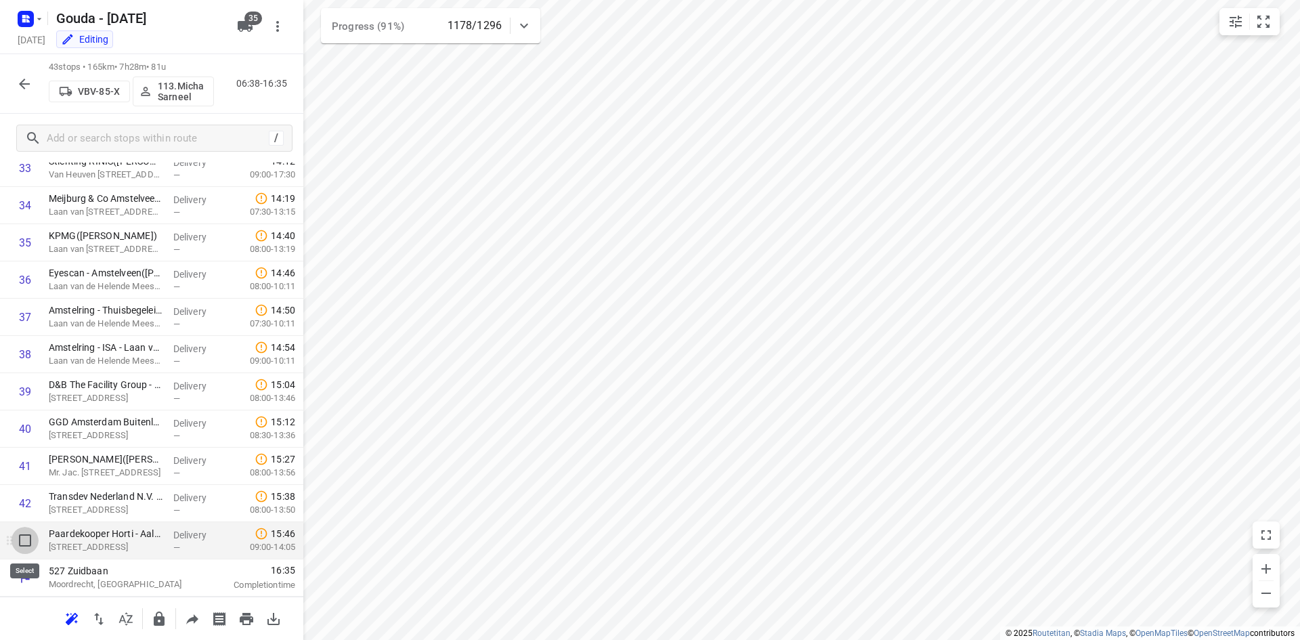
click at [24, 537] on input "checkbox" at bounding box center [25, 540] width 27 height 27
checkbox input "true"
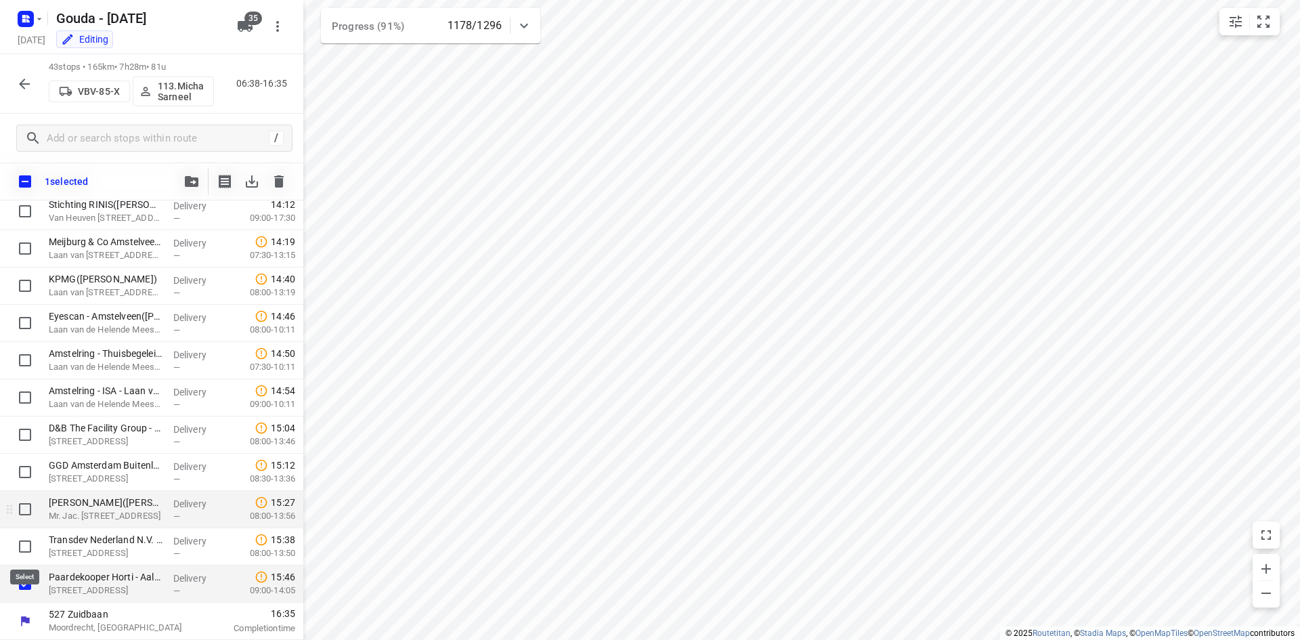
scroll to position [1266, 0]
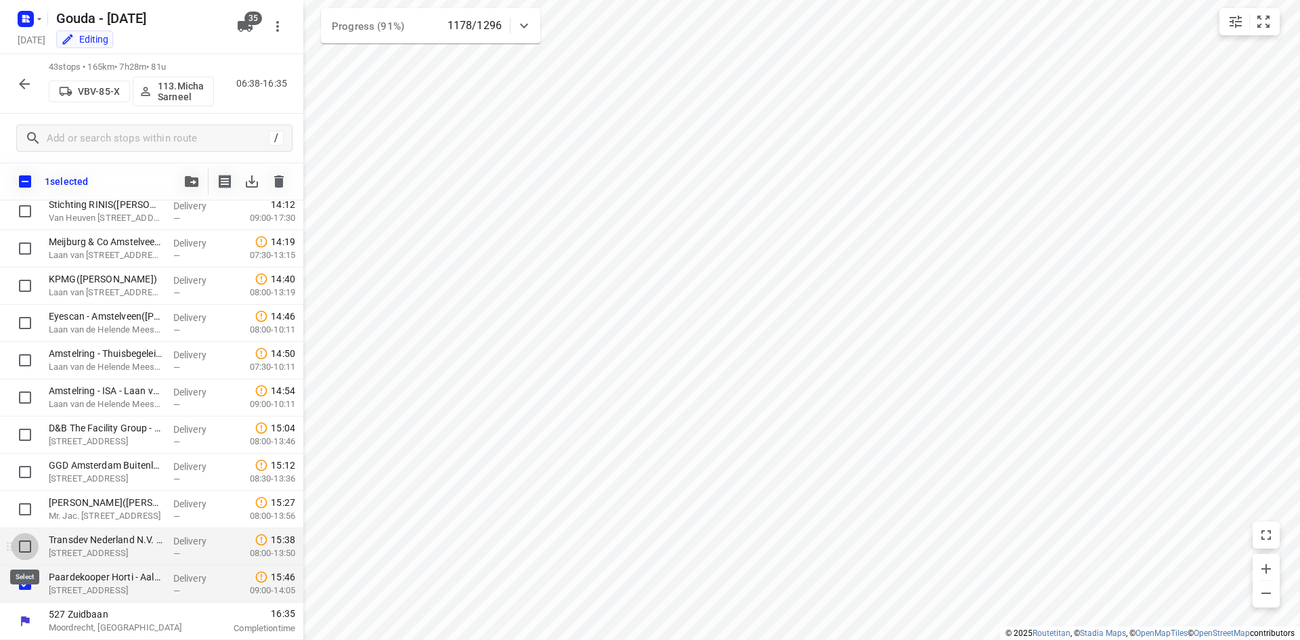
click at [26, 550] on input "checkbox" at bounding box center [25, 546] width 27 height 27
checkbox input "true"
click at [28, 518] on input "checkbox" at bounding box center [25, 508] width 27 height 27
checkbox input "true"
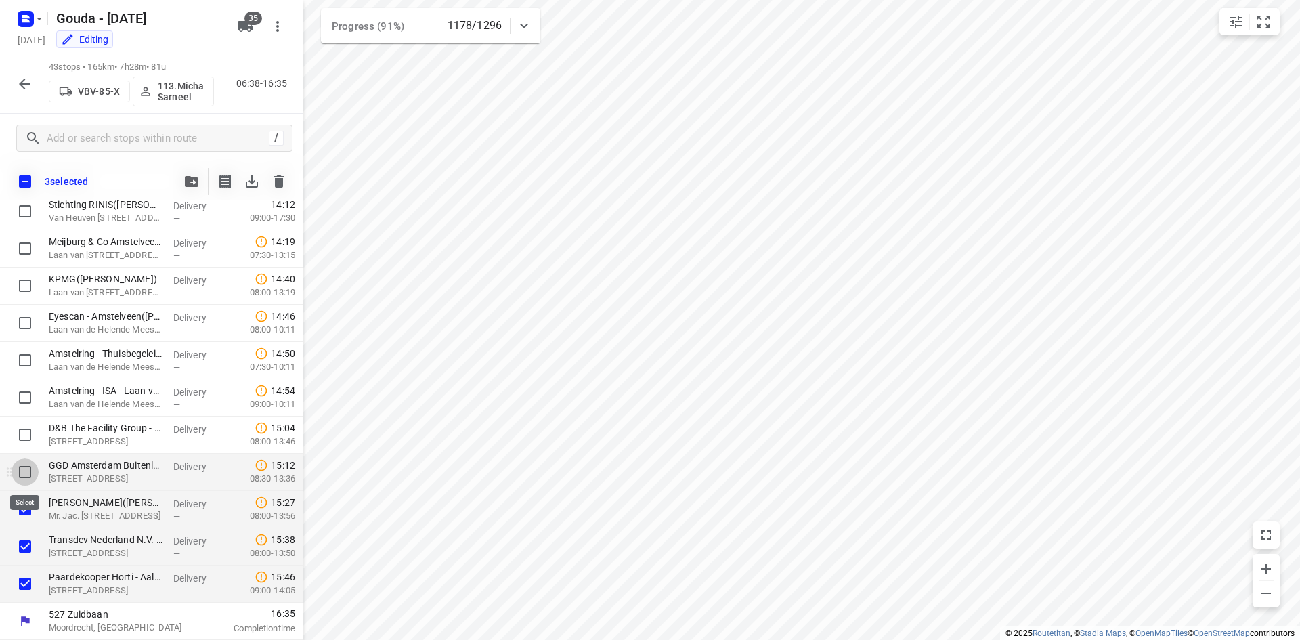
click at [31, 477] on input "checkbox" at bounding box center [25, 471] width 27 height 27
checkbox input "true"
click at [192, 185] on icon "button" at bounding box center [192, 181] width 14 height 11
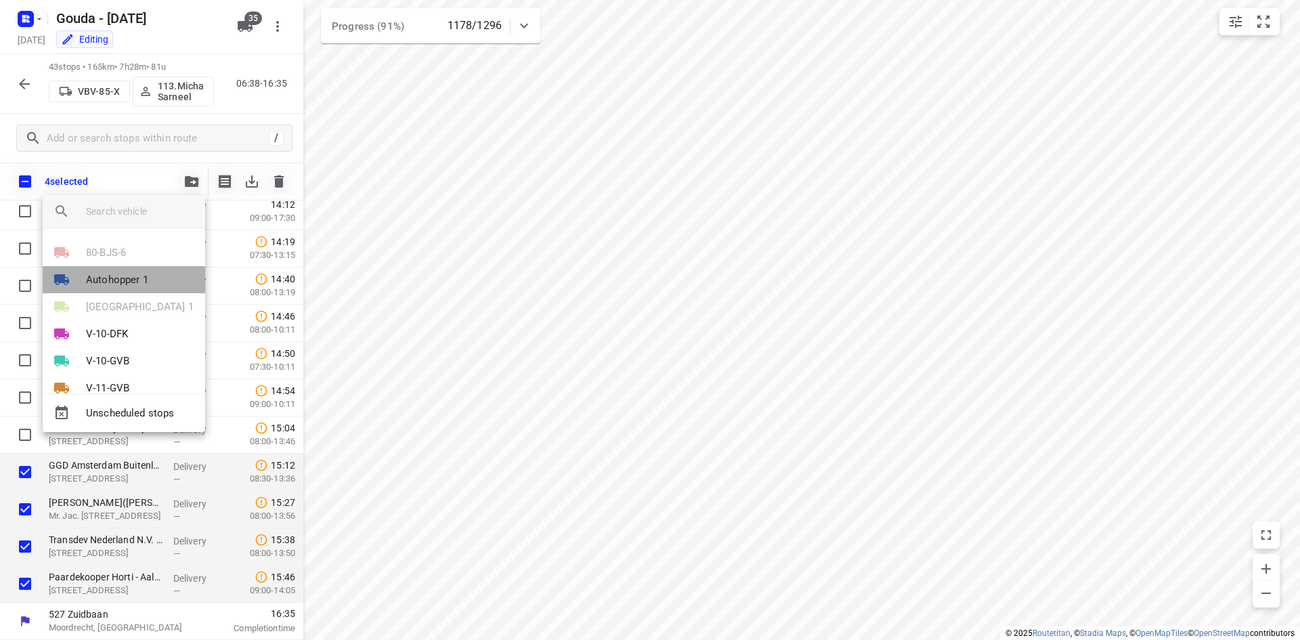
click at [128, 281] on p "Autohopper 1" at bounding box center [117, 280] width 62 height 16
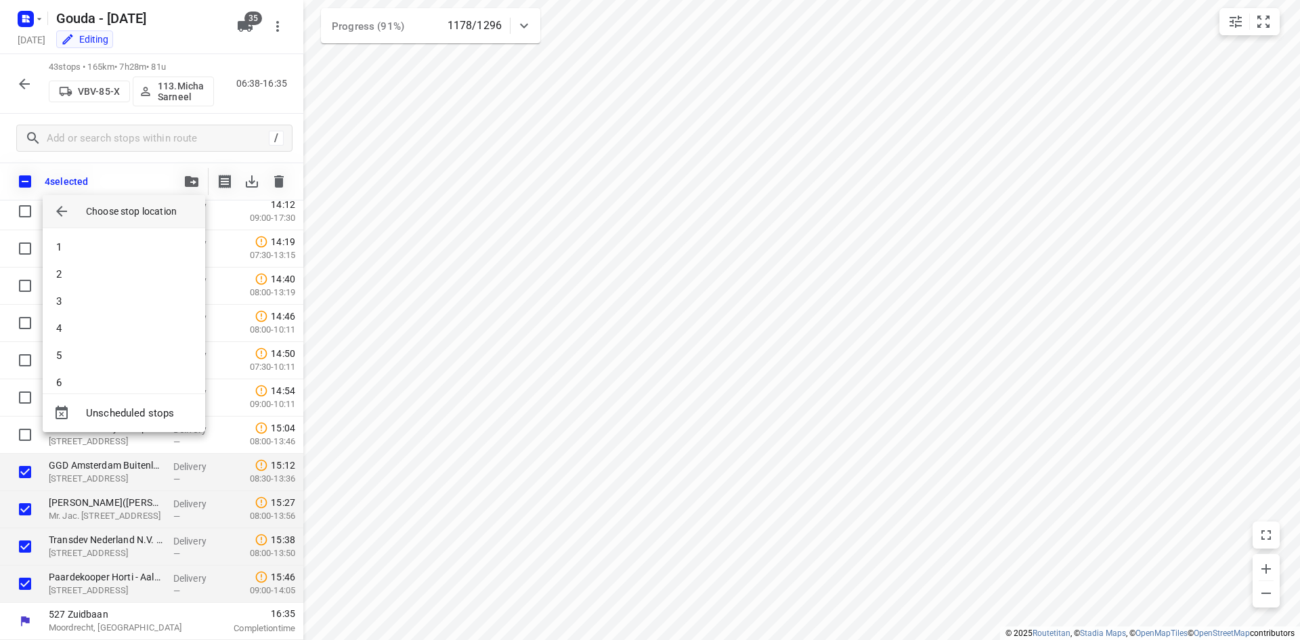
click at [56, 204] on icon "button" at bounding box center [61, 211] width 16 height 16
click at [120, 208] on input "search vehicle" at bounding box center [140, 211] width 108 height 20
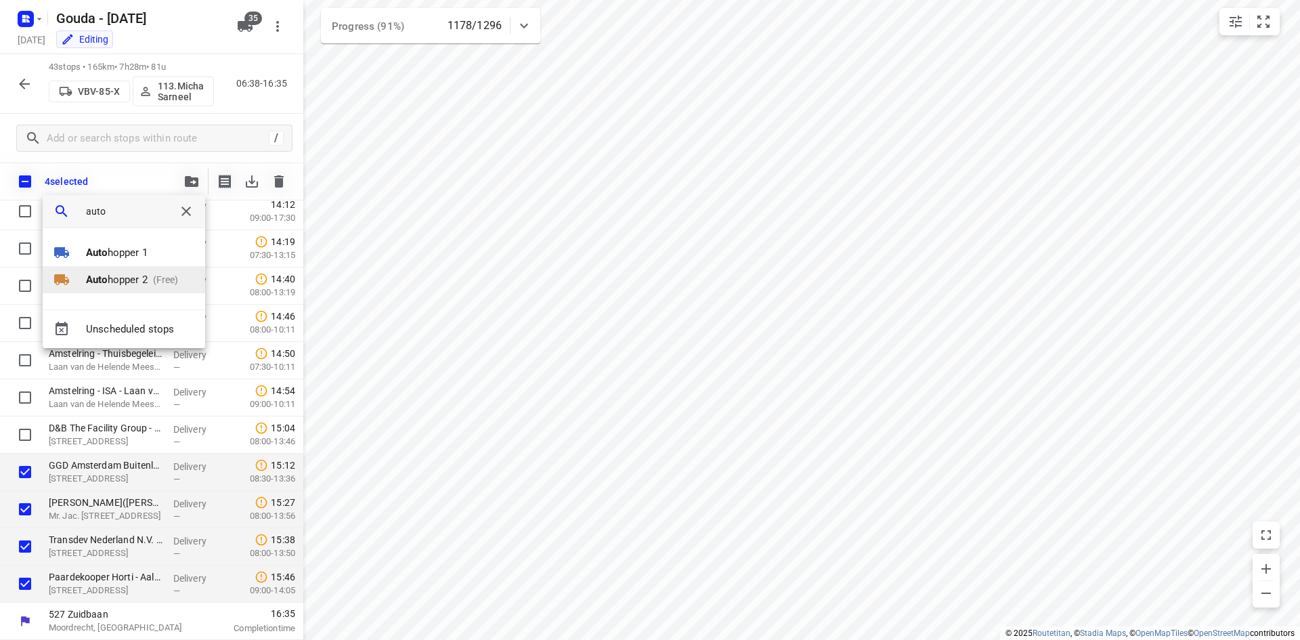
type input "auto"
click at [171, 275] on p "(Free)" at bounding box center [163, 280] width 31 height 14
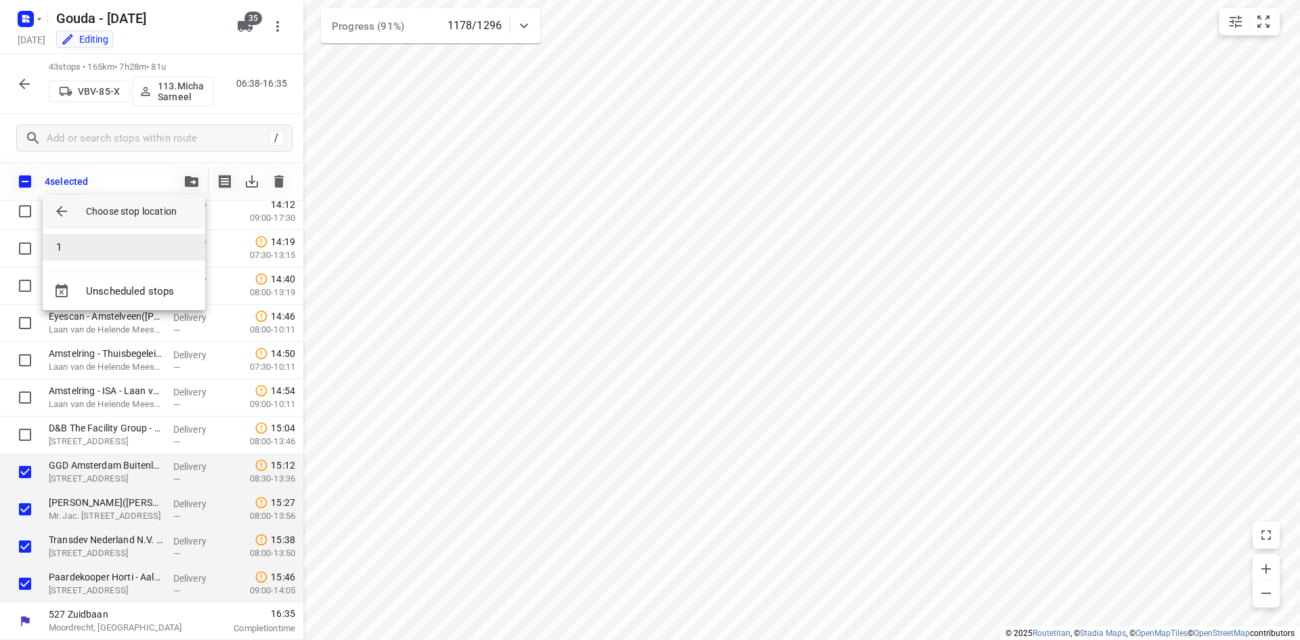
click at [132, 246] on li "1" at bounding box center [124, 247] width 162 height 27
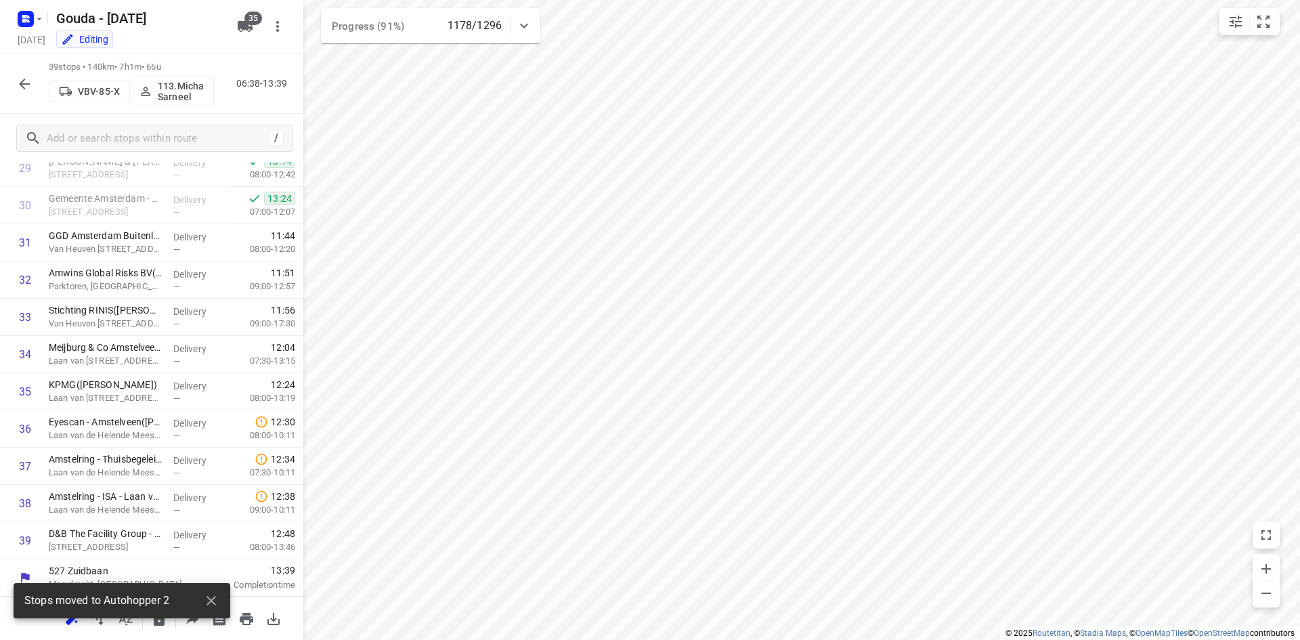
scroll to position [1123, 0]
click at [18, 79] on icon "button" at bounding box center [24, 84] width 16 height 16
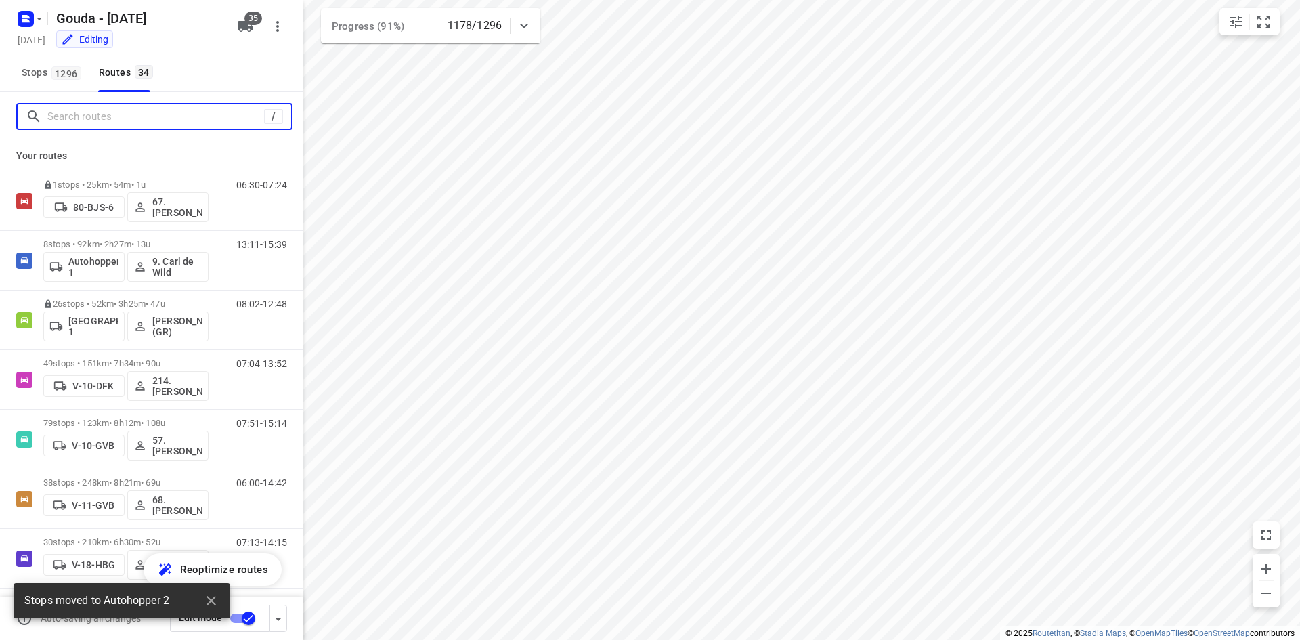
click at [125, 119] on input "Search routes" at bounding box center [155, 116] width 217 height 21
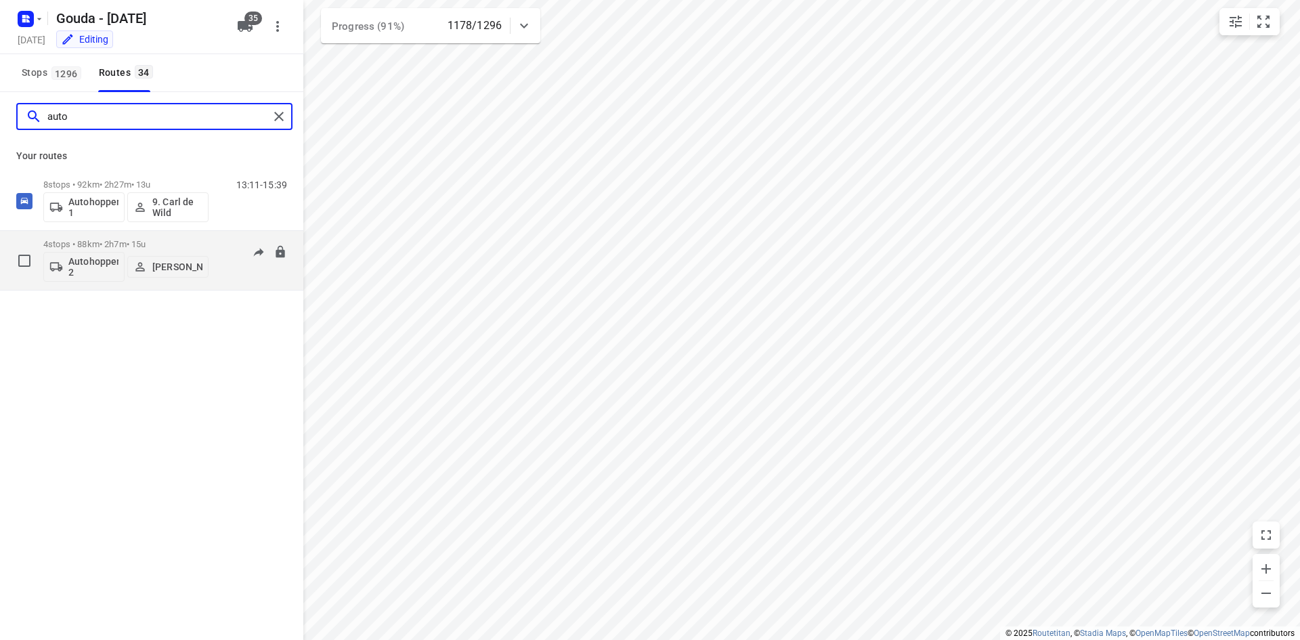
type input "auto"
click at [171, 272] on p "Henry Hofmeijer" at bounding box center [177, 266] width 50 height 11
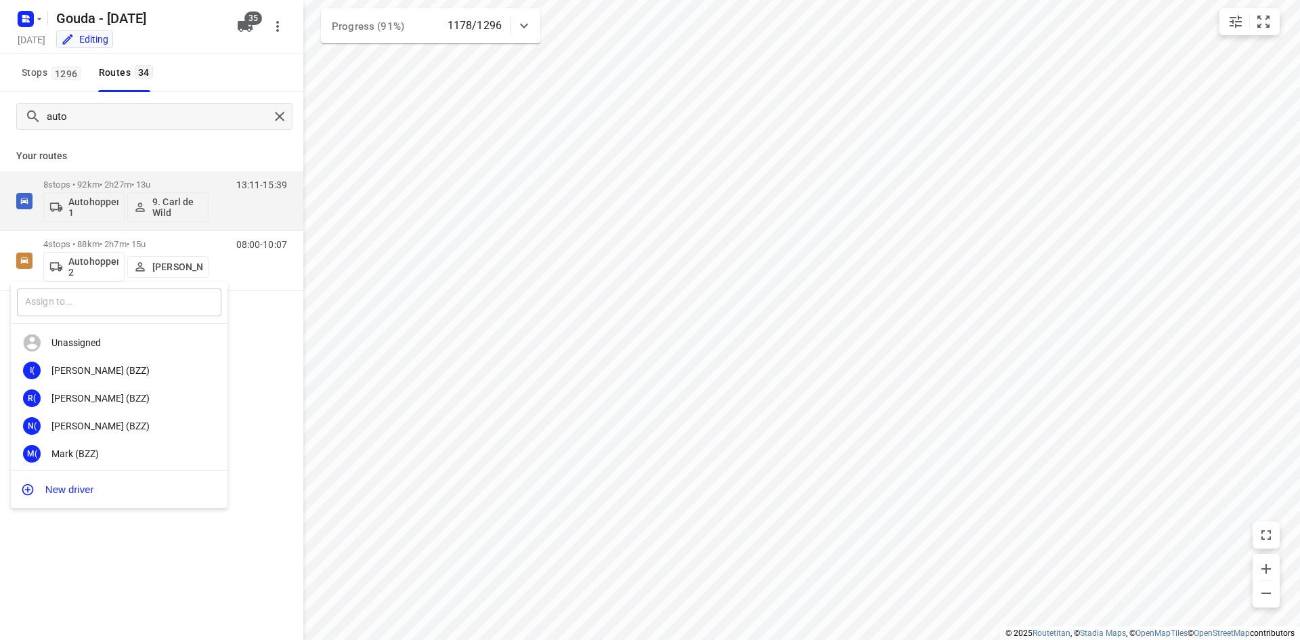
click at [127, 312] on input "text" at bounding box center [119, 302] width 204 height 28
type input "jesse"
click at [108, 357] on div "7B 78. Jesse Bekkering" at bounding box center [119, 371] width 217 height 28
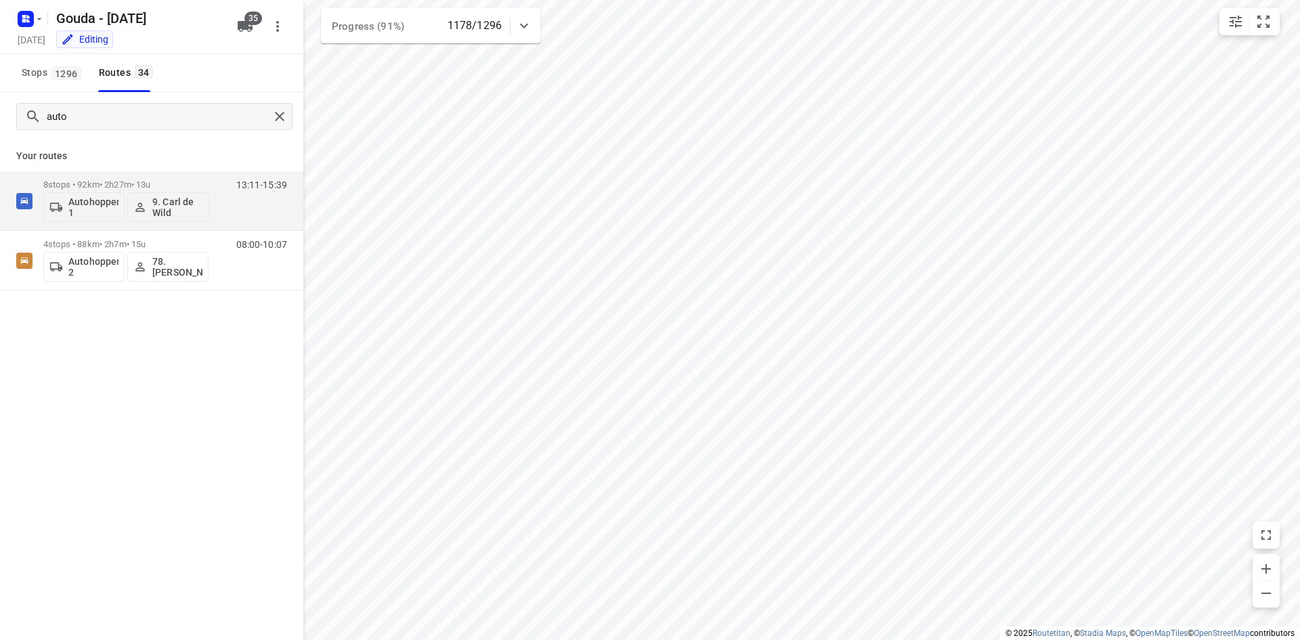
click at [153, 149] on p "Your routes" at bounding box center [151, 156] width 271 height 14
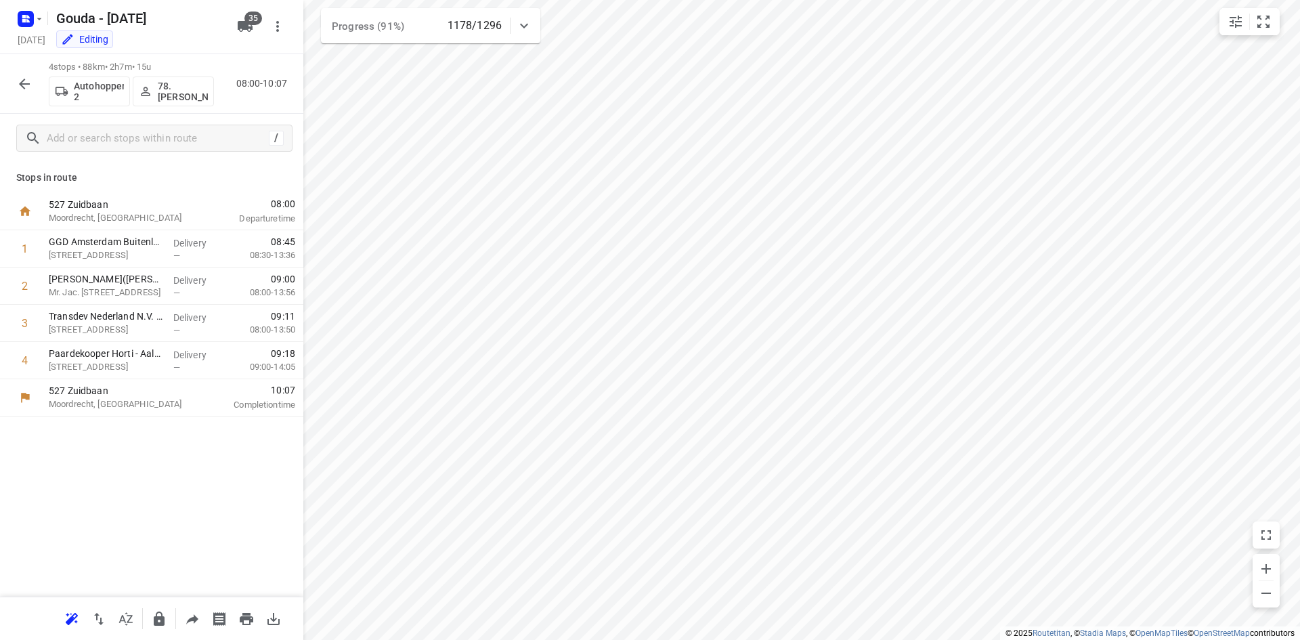
click at [31, 79] on button "button" at bounding box center [24, 83] width 27 height 27
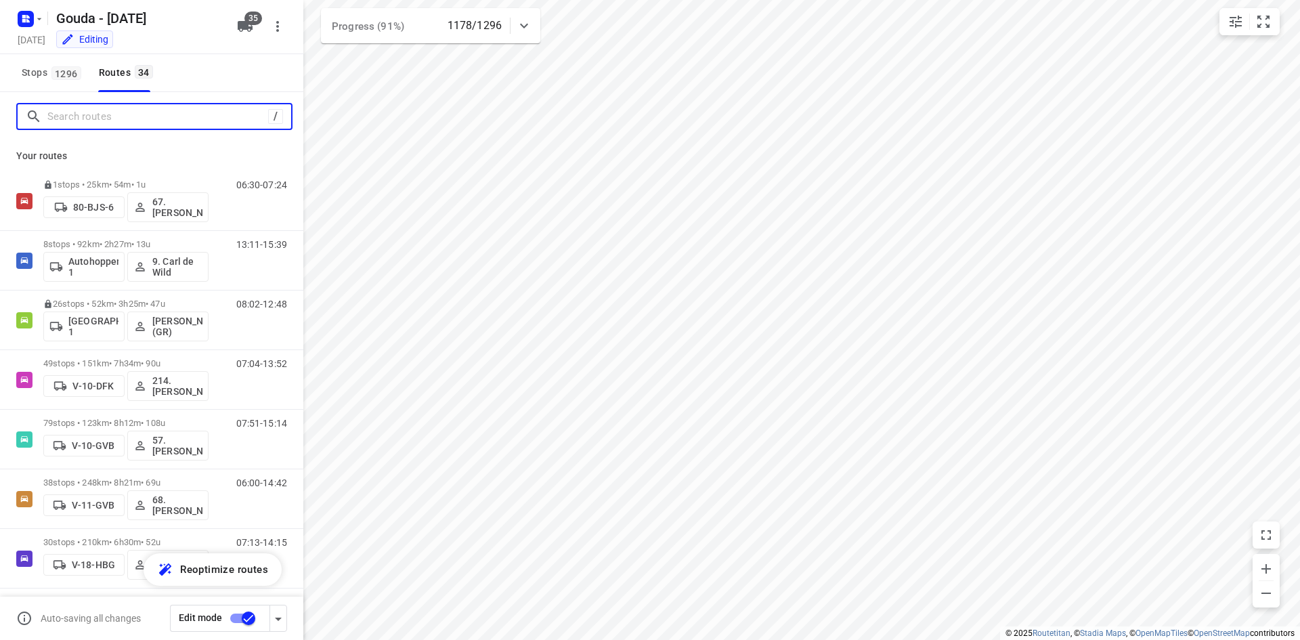
click at [108, 121] on input "Search routes" at bounding box center [157, 116] width 221 height 21
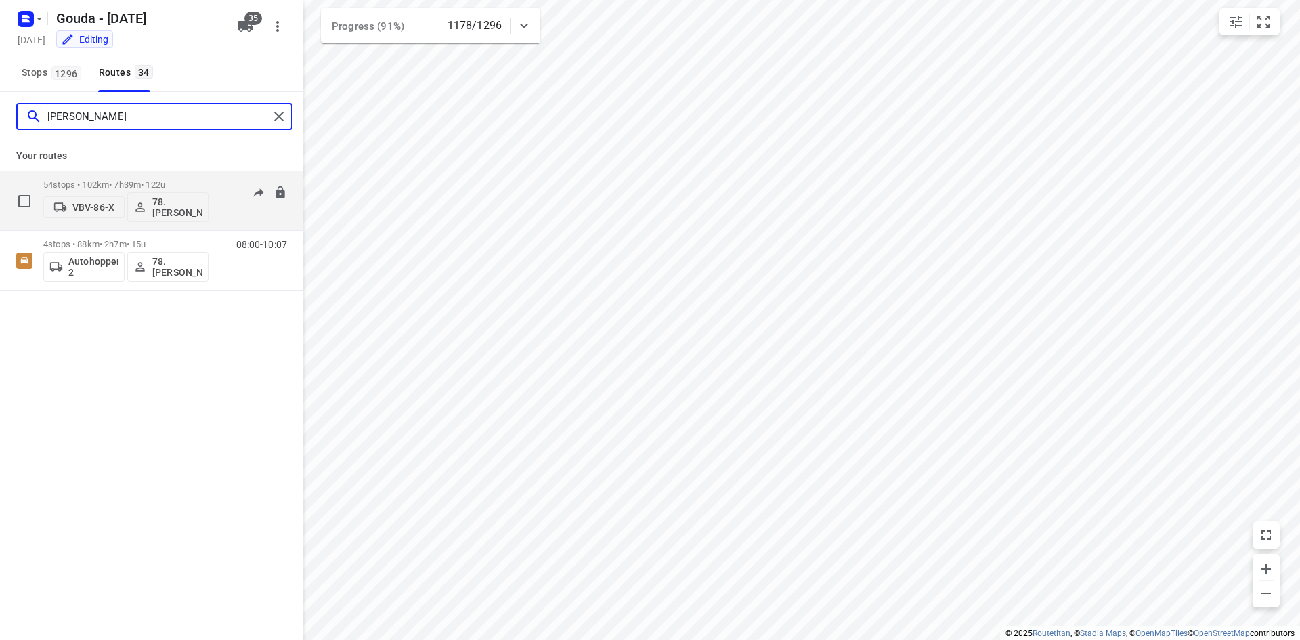
type input "jesse"
click at [204, 184] on p "54 stops • 102km • 7h39m • 122u" at bounding box center [125, 184] width 165 height 10
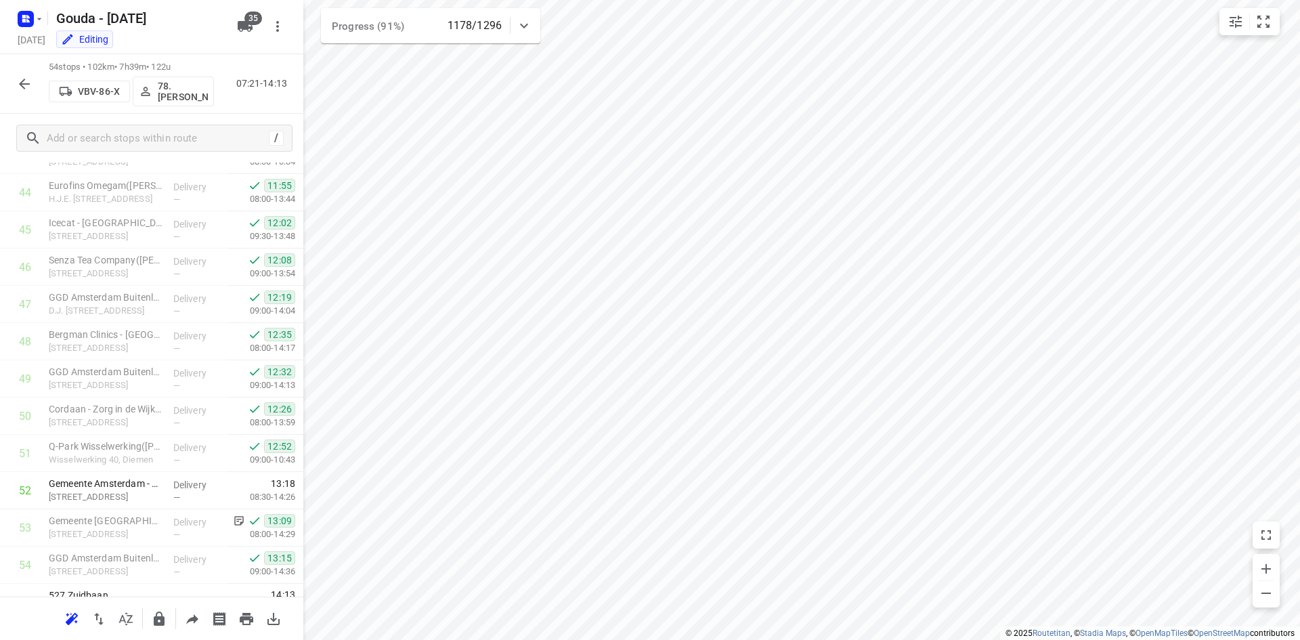
scroll to position [1681, 0]
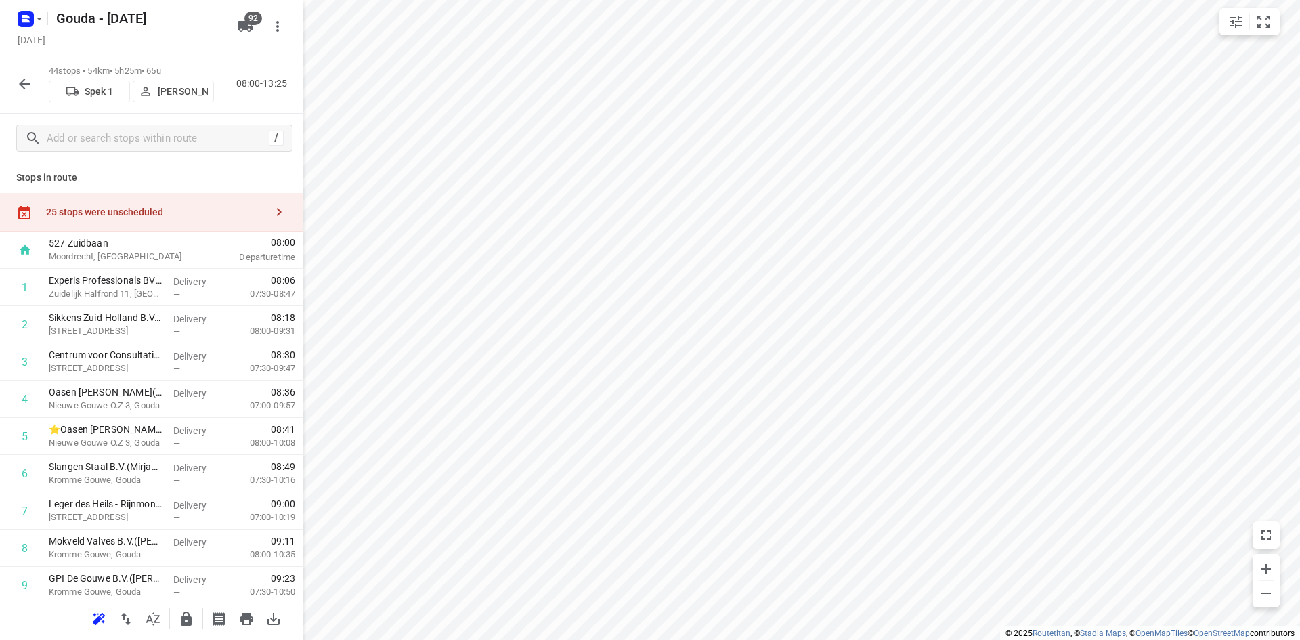
scroll to position [671, 0]
